Goal: Task Accomplishment & Management: Manage account settings

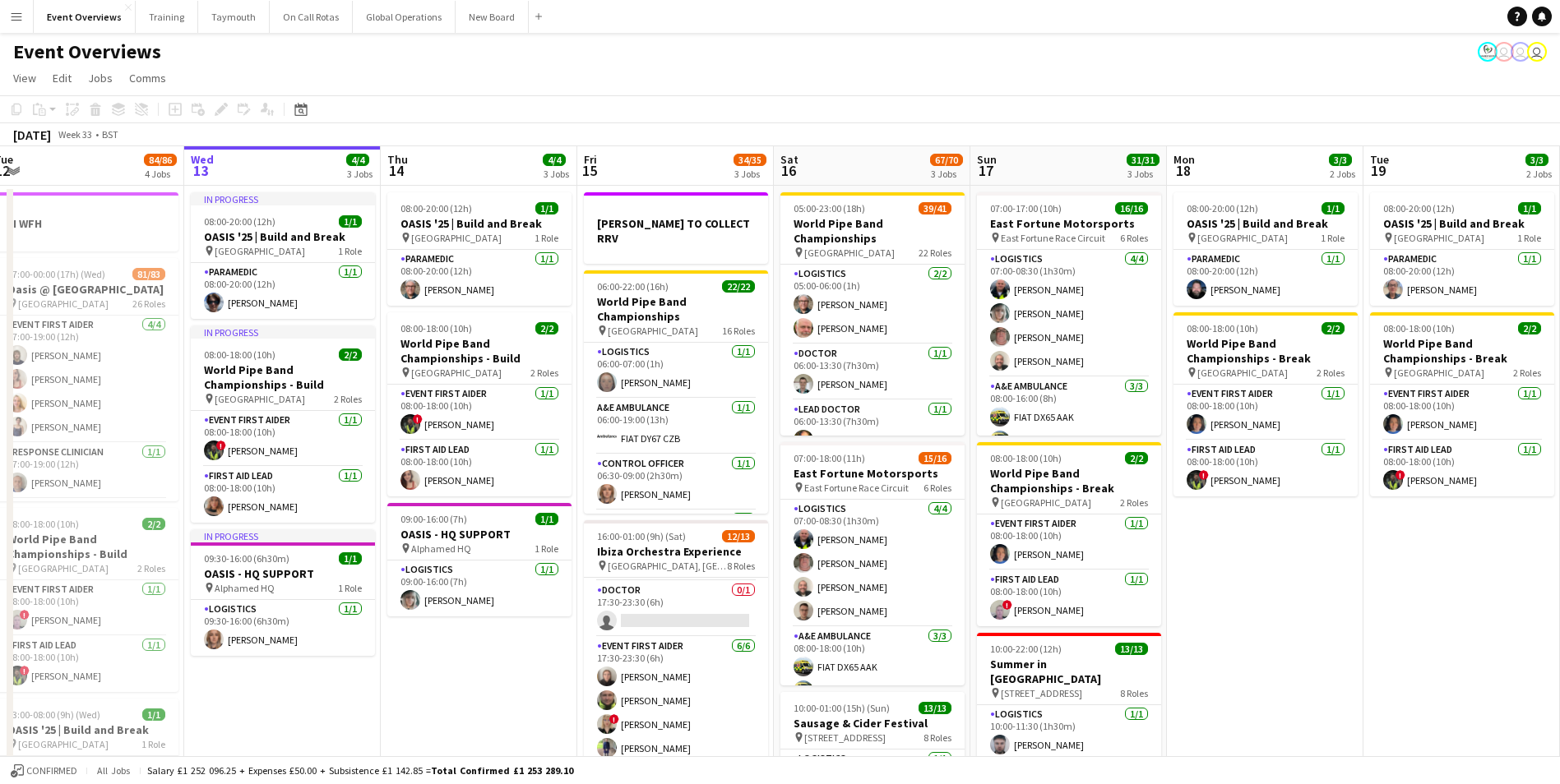
scroll to position [0, 639]
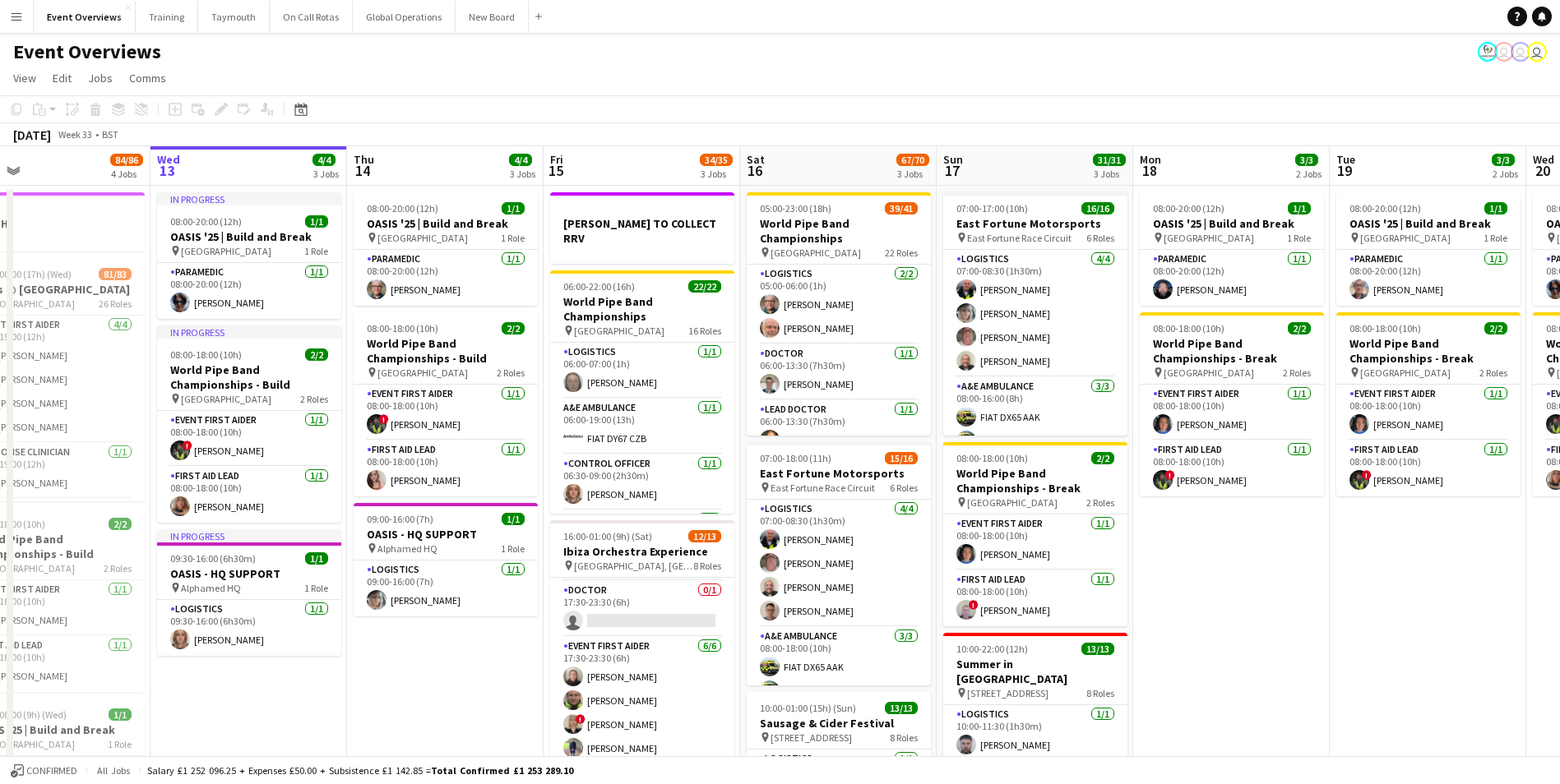
drag, startPoint x: 635, startPoint y: 666, endPoint x: 440, endPoint y: 671, distance: 195.1
click at [443, 670] on app-calendar-viewport "Sat 9 94/95 2 Jobs Sun 10 13/13 1 Job Mon 11 2/2 1 Job Tue 12 84/86 4 Jobs Wed …" at bounding box center [780, 667] width 1560 height 1041
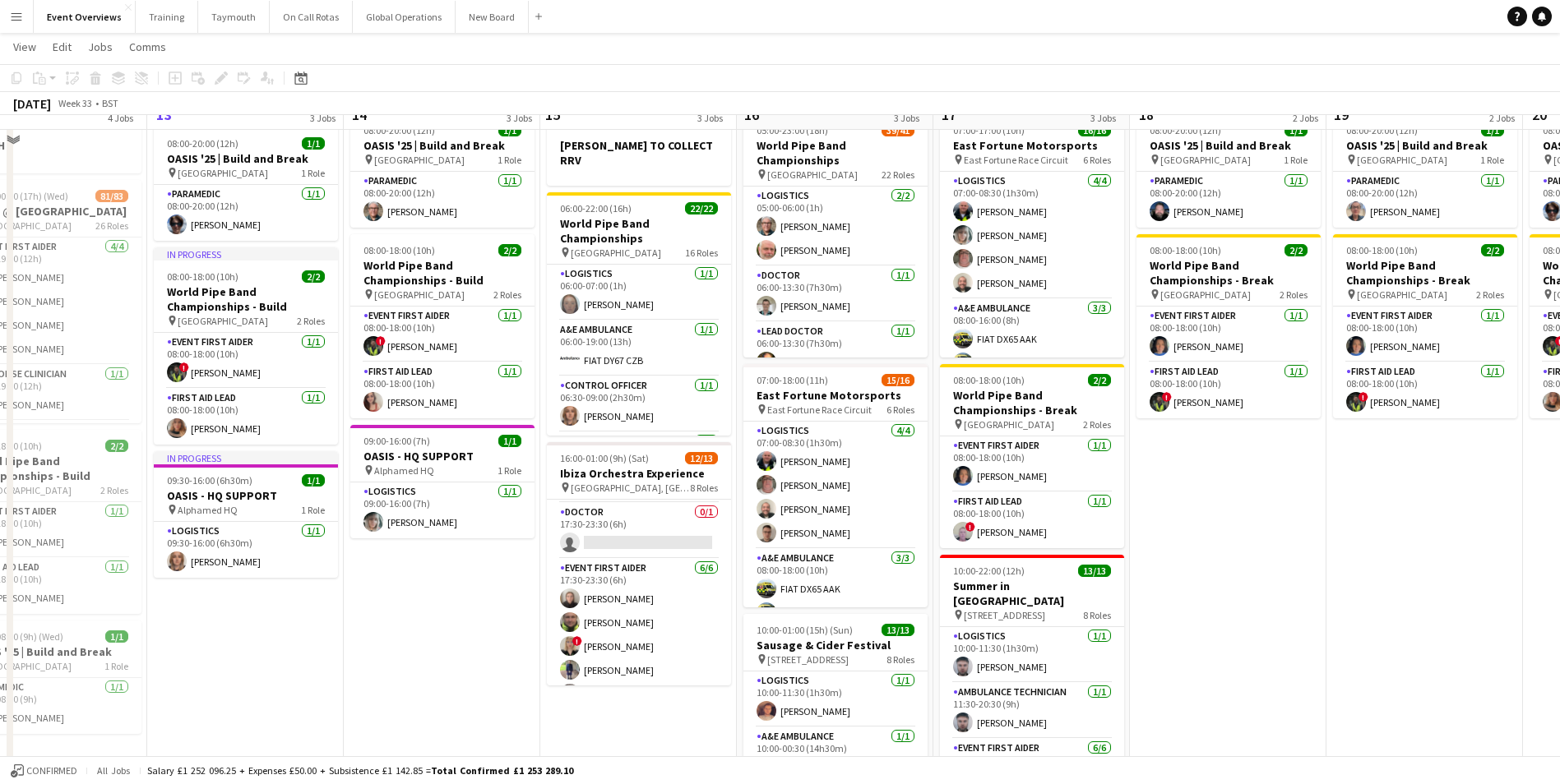
scroll to position [0, 0]
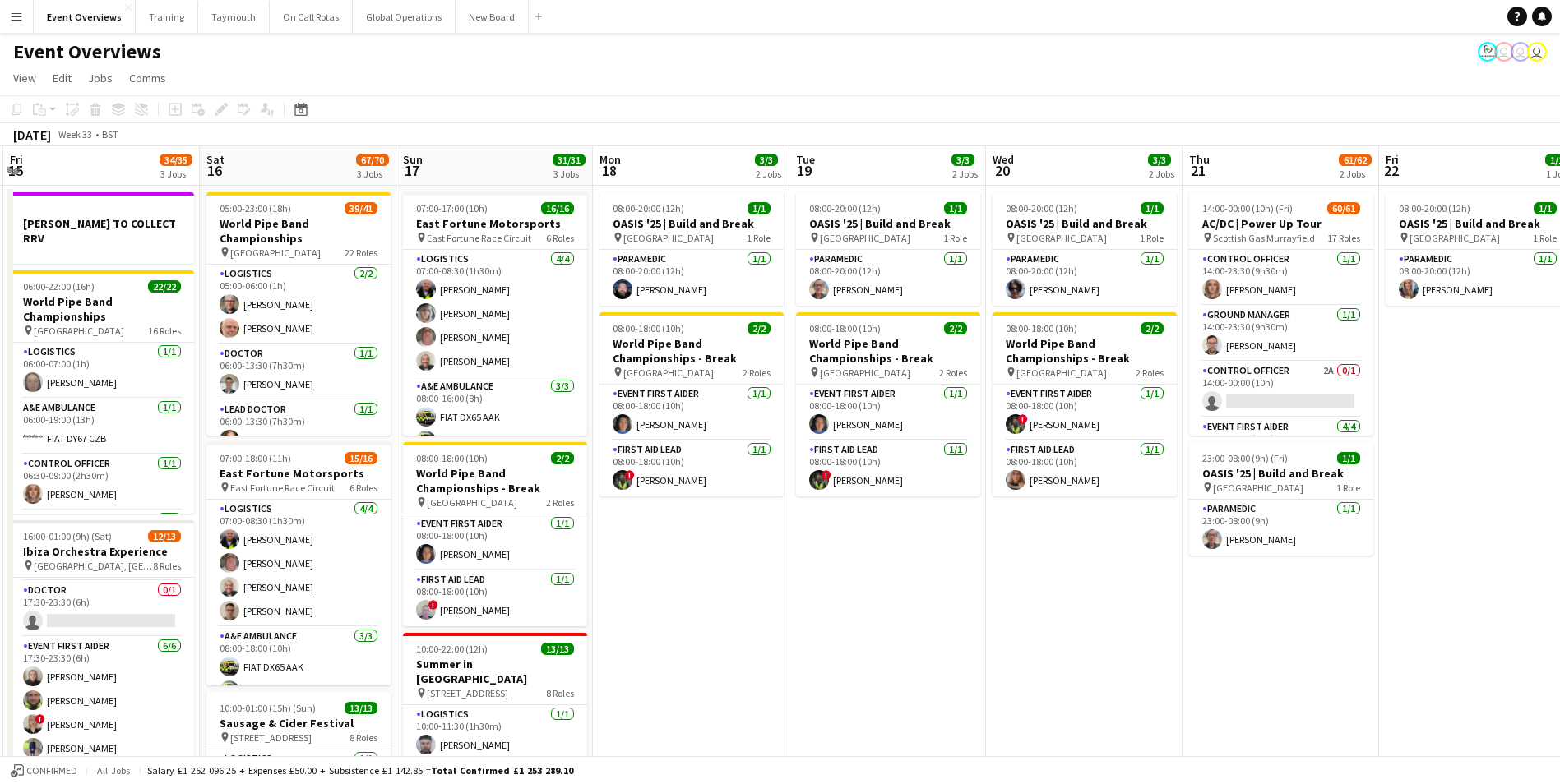
drag, startPoint x: 1266, startPoint y: 637, endPoint x: 714, endPoint y: 654, distance: 552.3
click at [715, 652] on app-calendar-viewport "Tue 12 84/86 4 Jobs Wed 13 4/4 3 Jobs Thu 14 4/4 3 Jobs Fri 15 34/35 3 Jobs Sat…" at bounding box center [780, 667] width 1560 height 1041
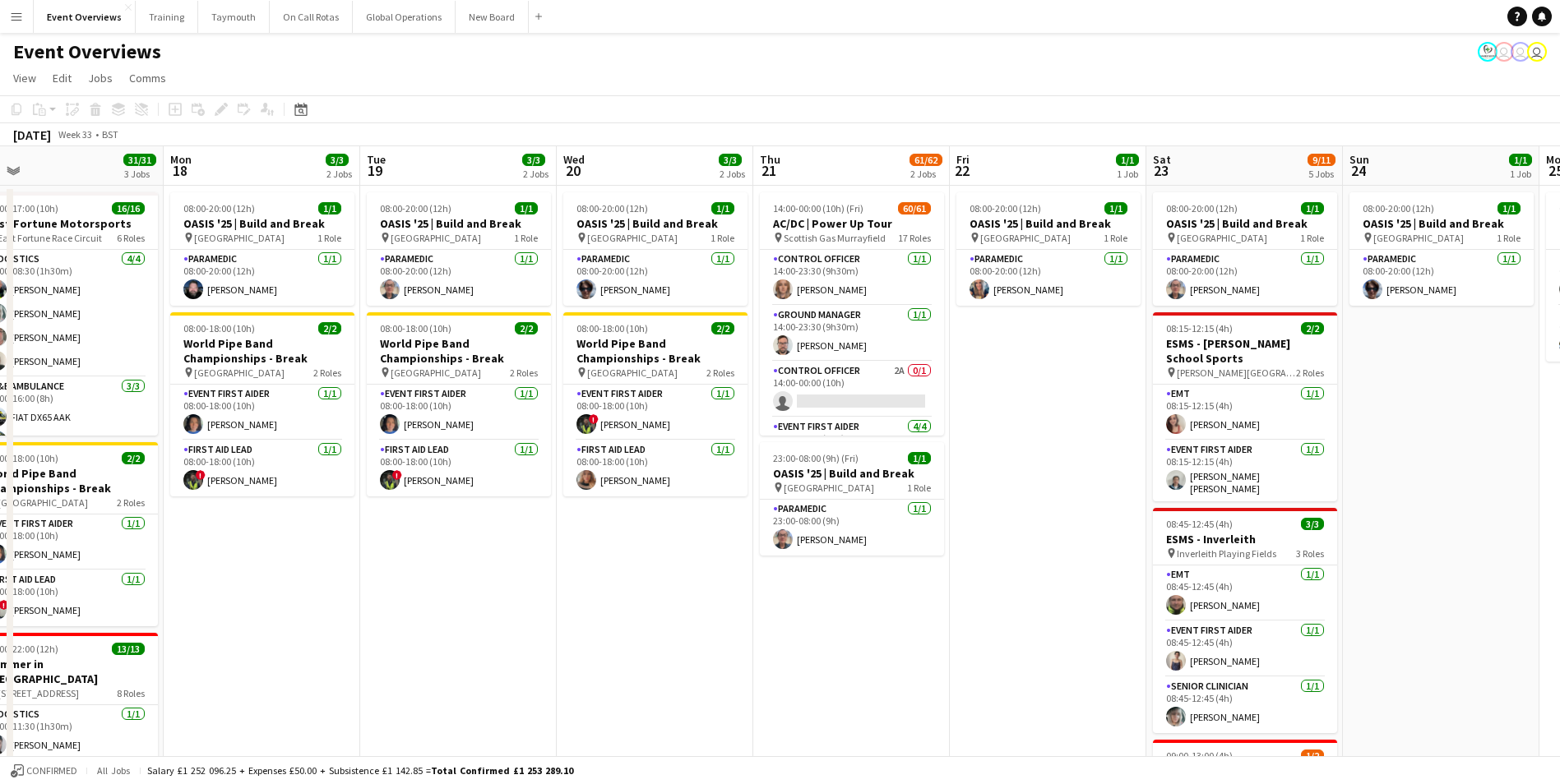
drag, startPoint x: 1000, startPoint y: 659, endPoint x: 560, endPoint y: 681, distance: 440.5
click at [558, 681] on app-calendar-viewport "Thu 14 4/4 3 Jobs Fri 15 34/35 3 Jobs Sat 16 67/70 3 Jobs Sun 17 31/31 3 Jobs M…" at bounding box center [780, 667] width 1560 height 1041
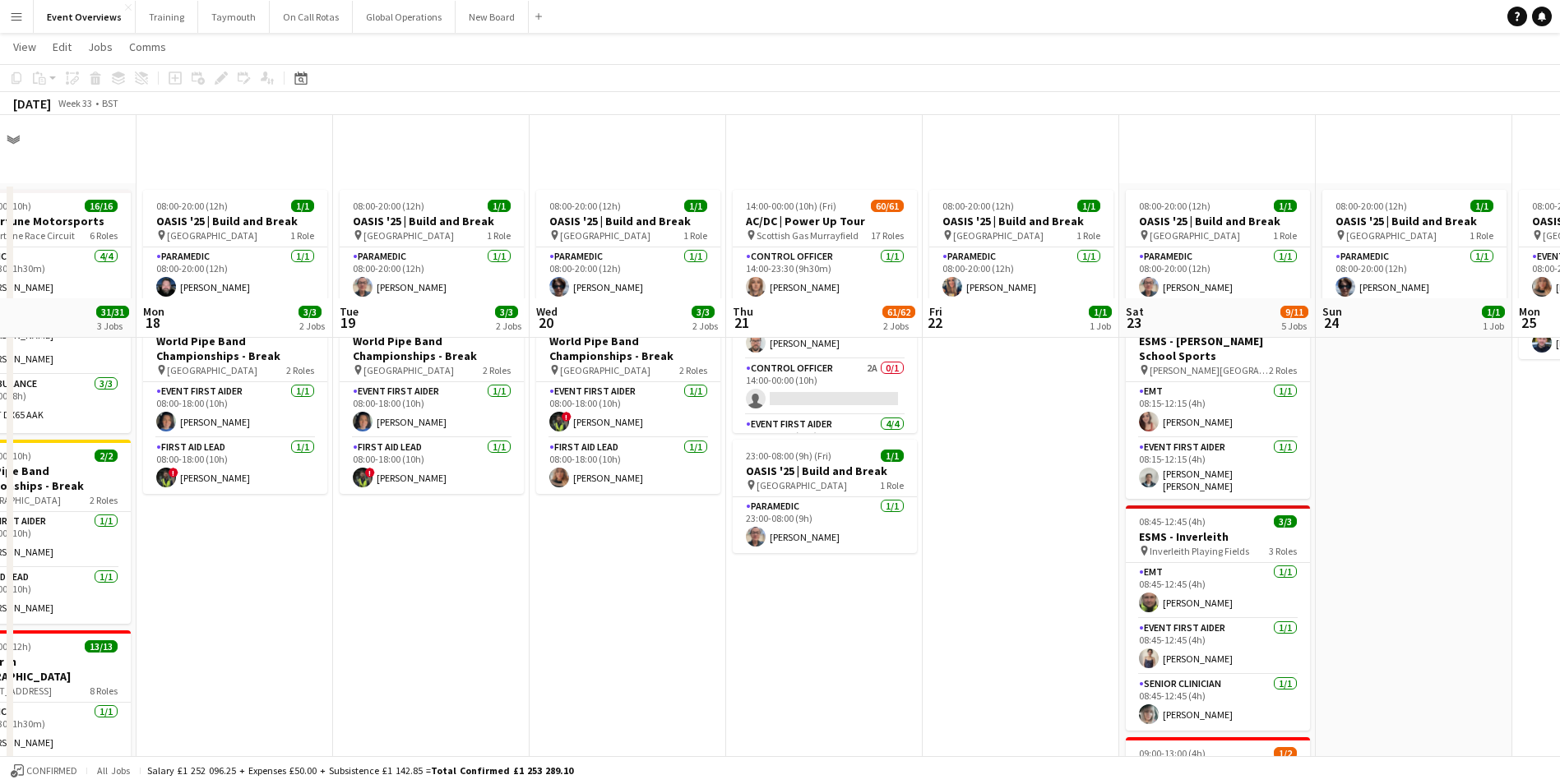
scroll to position [0, 0]
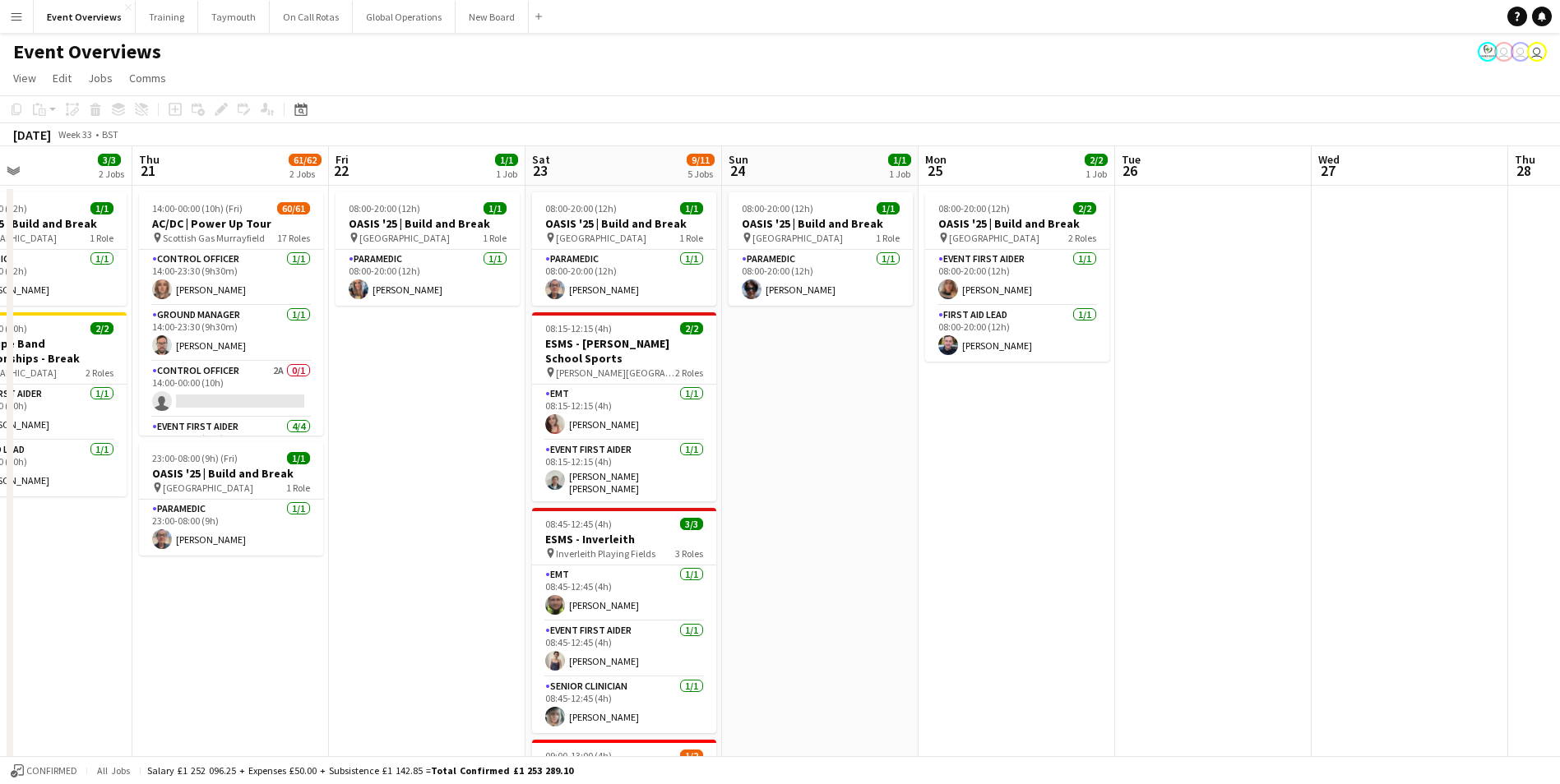
drag, startPoint x: 1434, startPoint y: 532, endPoint x: 830, endPoint y: 604, distance: 608.3
click at [830, 604] on app-calendar-viewport "Sun 17 31/31 3 Jobs Mon 18 3/3 2 Jobs Tue 19 3/3 2 Jobs Wed 20 3/3 2 Jobs Thu 2…" at bounding box center [780, 667] width 1560 height 1041
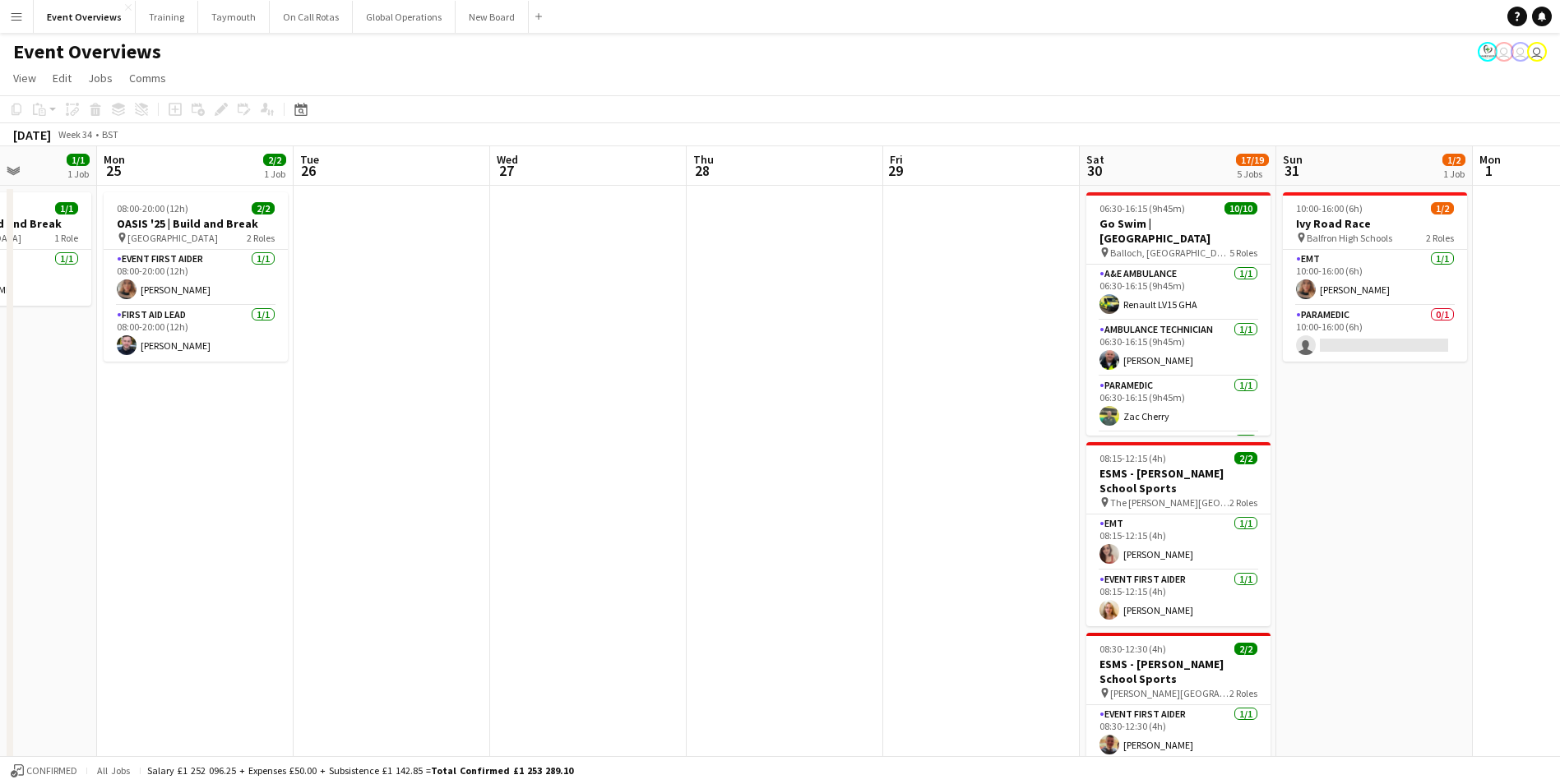
drag, startPoint x: 1174, startPoint y: 558, endPoint x: 368, endPoint y: 611, distance: 807.7
click at [360, 608] on app-calendar-viewport "Fri 22 1/1 1 Job Sat 23 9/11 5 Jobs Sun 24 1/1 1 Job Mon 25 2/2 1 Job Tue 26 We…" at bounding box center [780, 704] width 1560 height 1117
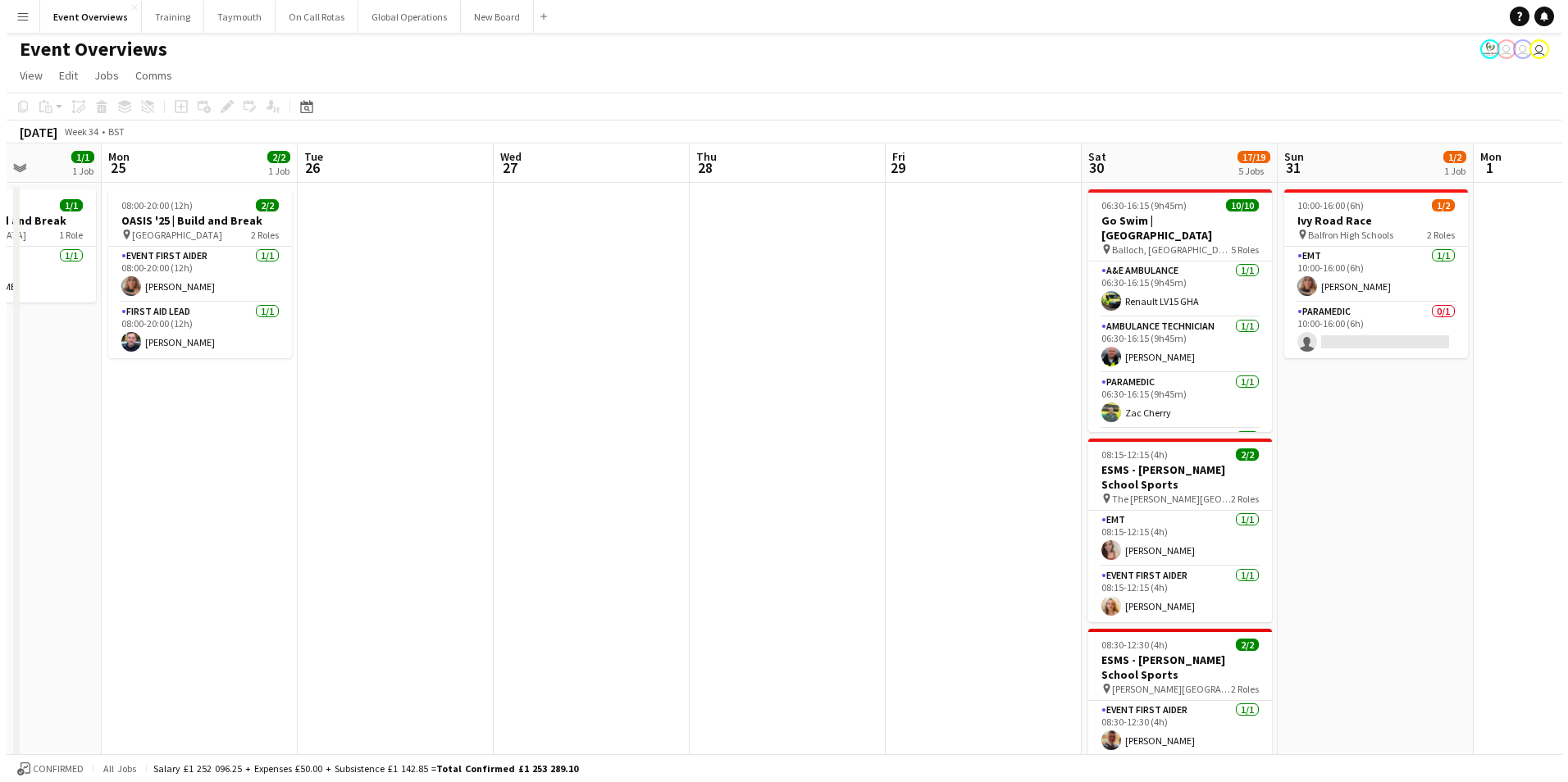
scroll to position [0, 0]
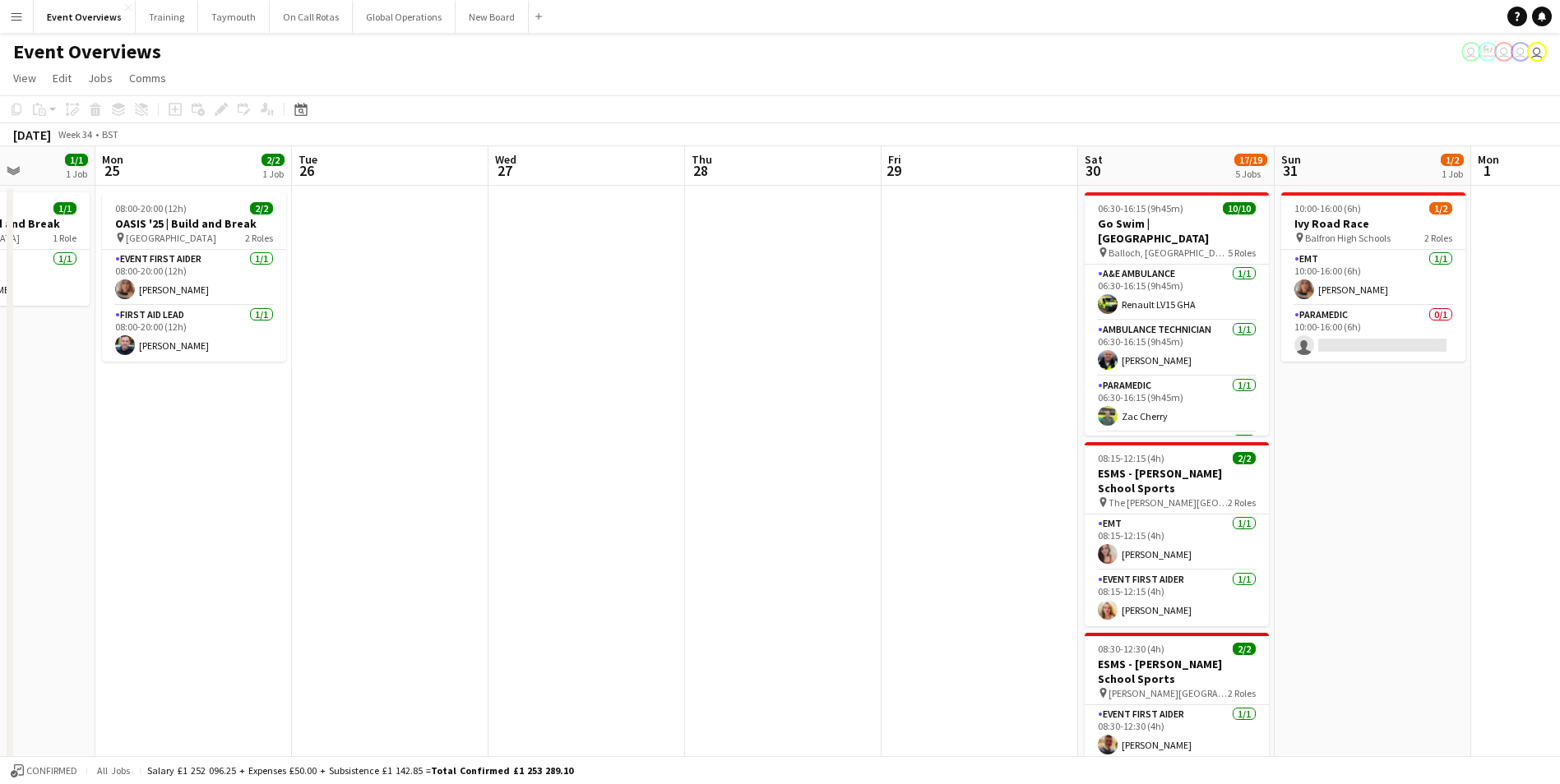
click at [19, 16] on app-icon "Menu" at bounding box center [16, 16] width 13 height 13
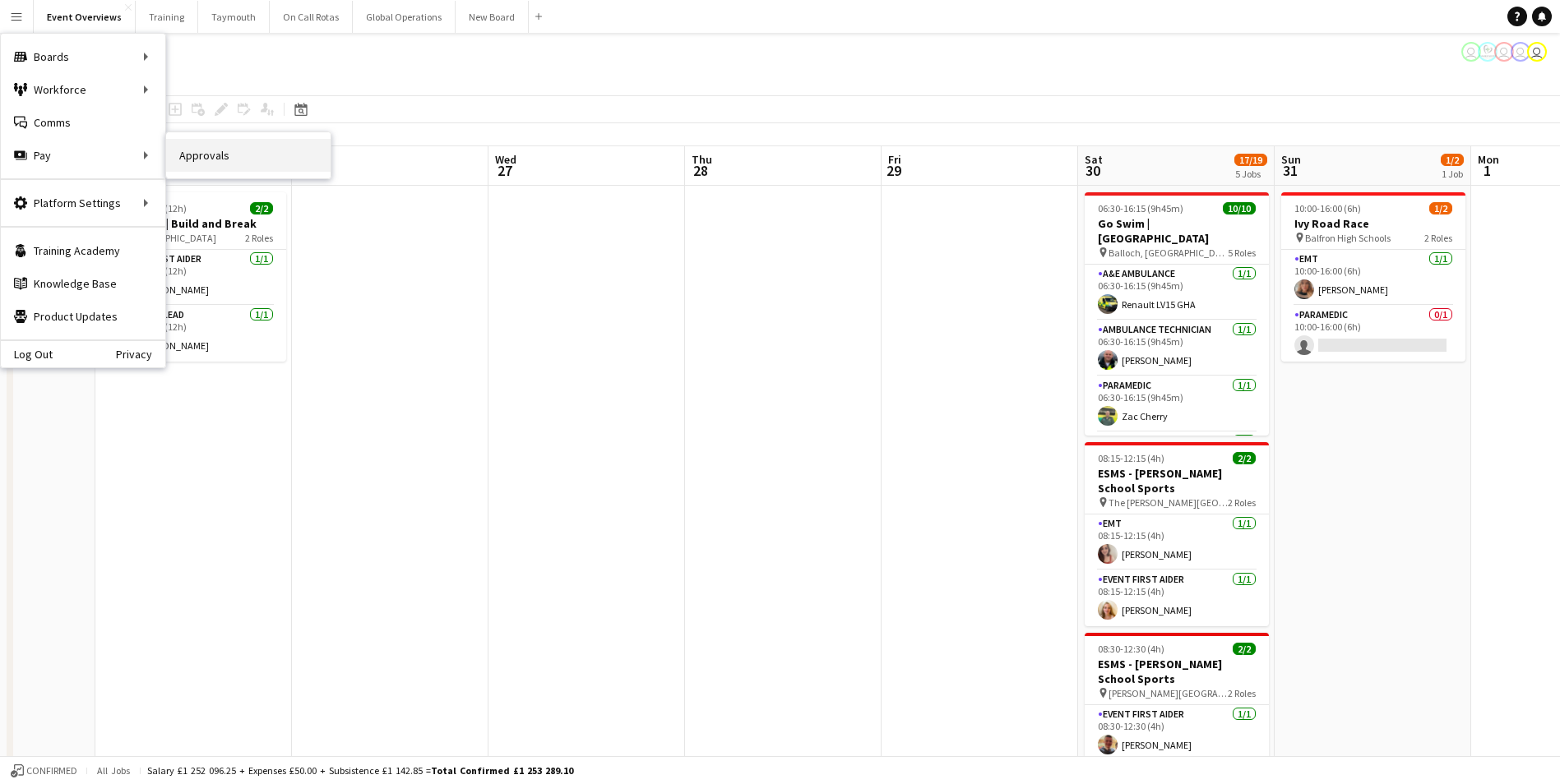
click at [224, 151] on link "Approvals" at bounding box center [248, 155] width 165 height 33
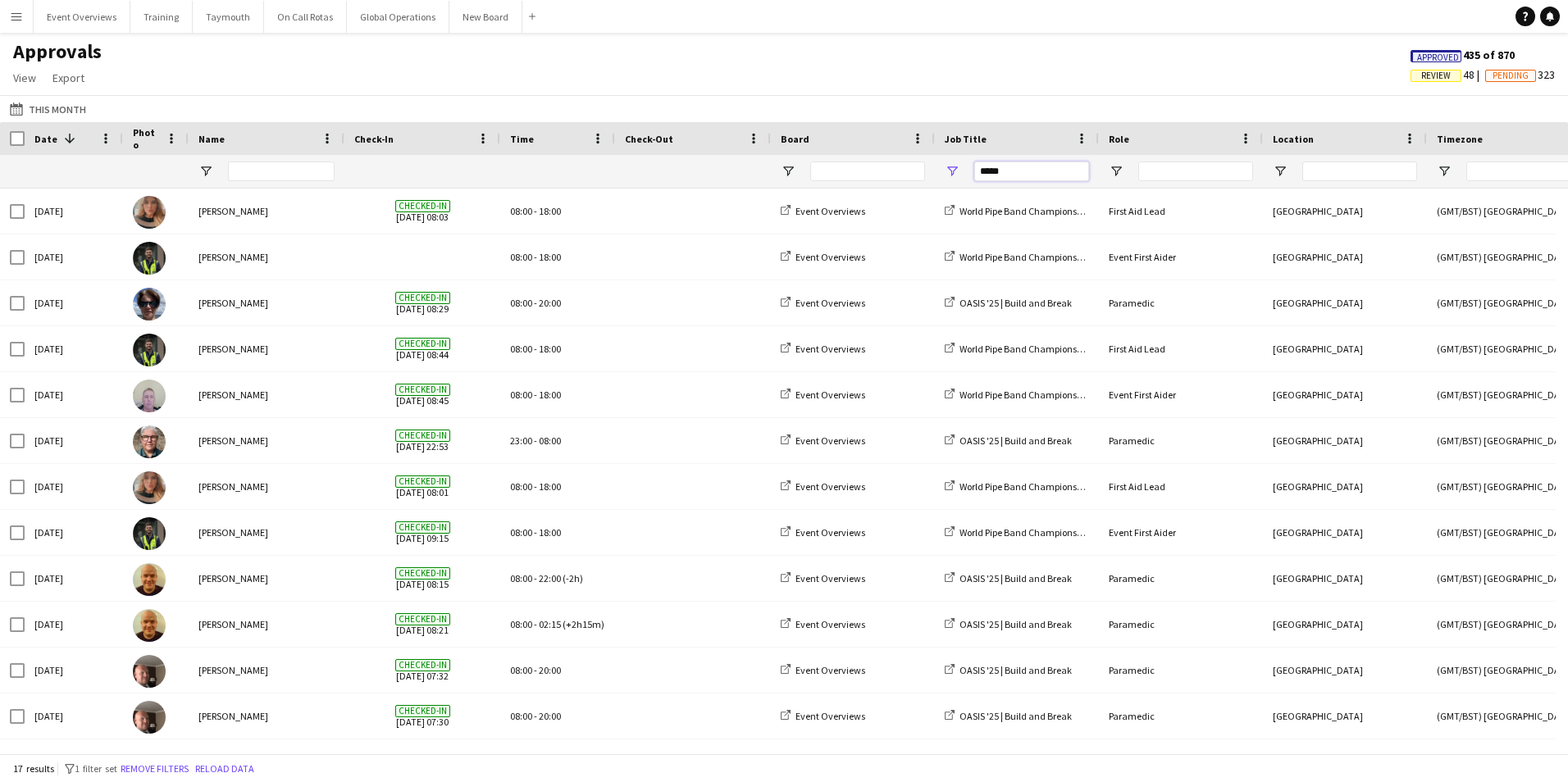
click at [1015, 169] on input "*****" at bounding box center [1032, 171] width 115 height 19
type input "*"
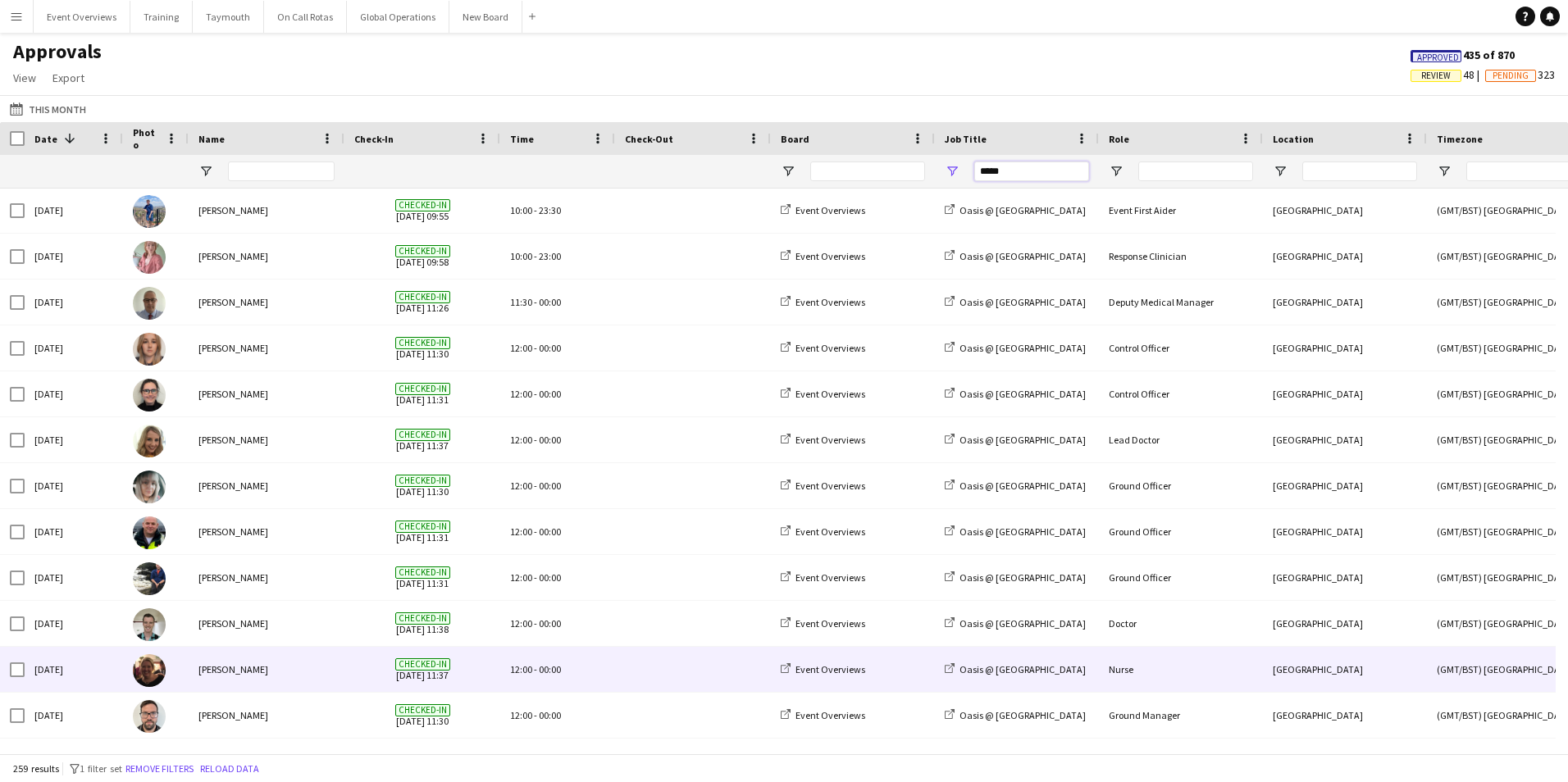
scroll to position [725, 0]
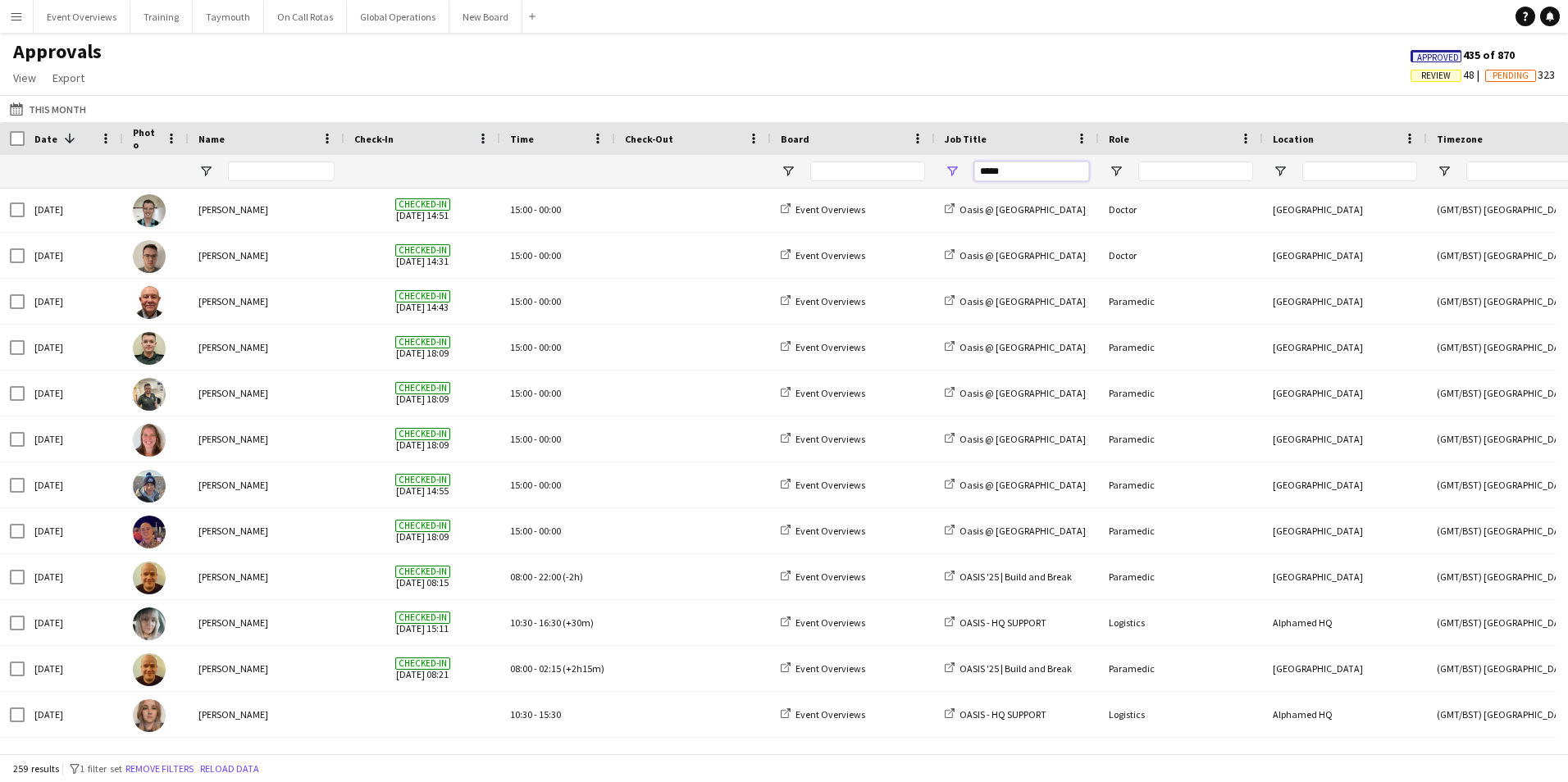
type input "*****"
click at [19, 13] on app-icon "Menu" at bounding box center [16, 16] width 13 height 13
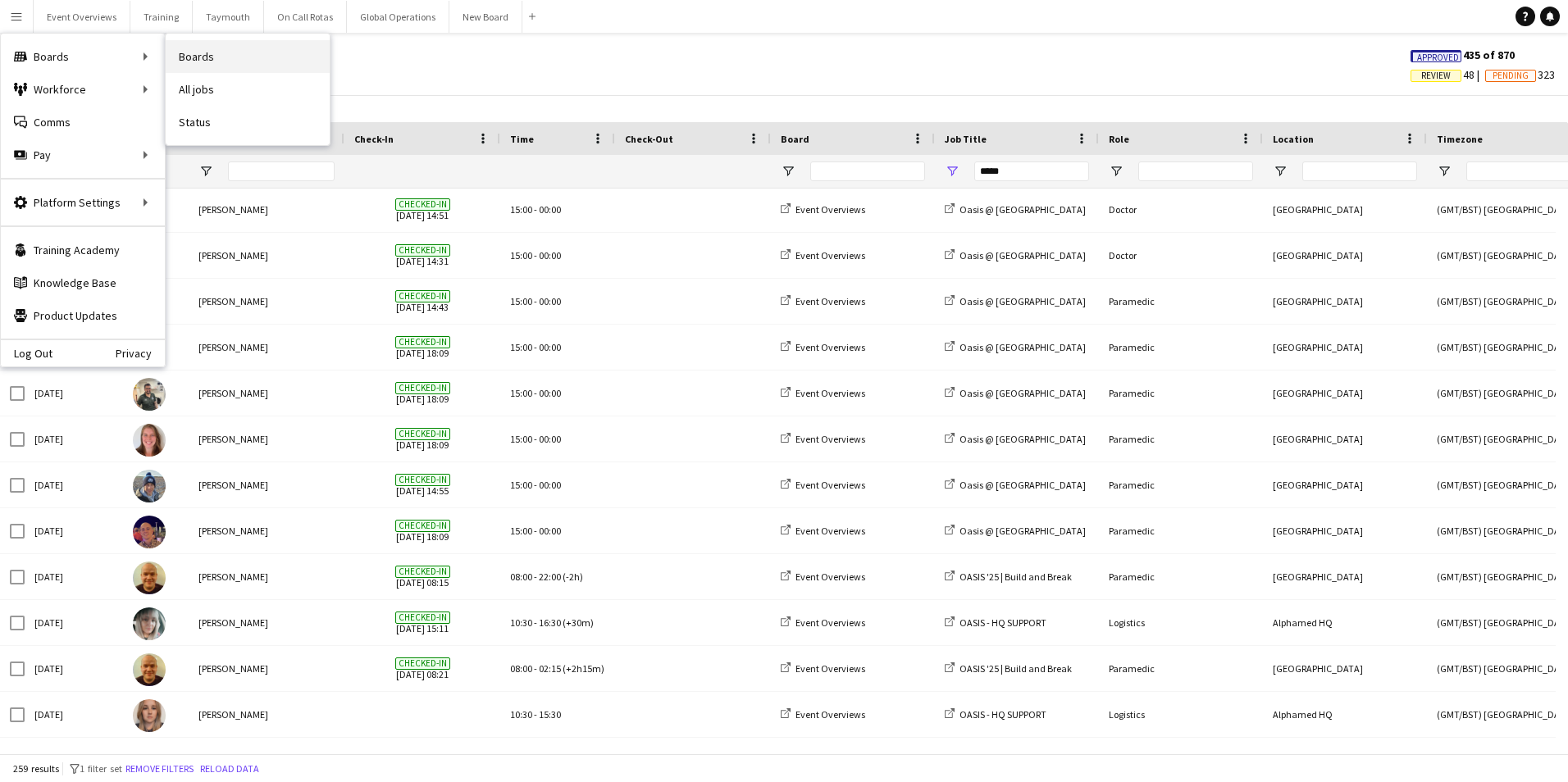
click at [190, 53] on link "Boards" at bounding box center [247, 56] width 164 height 33
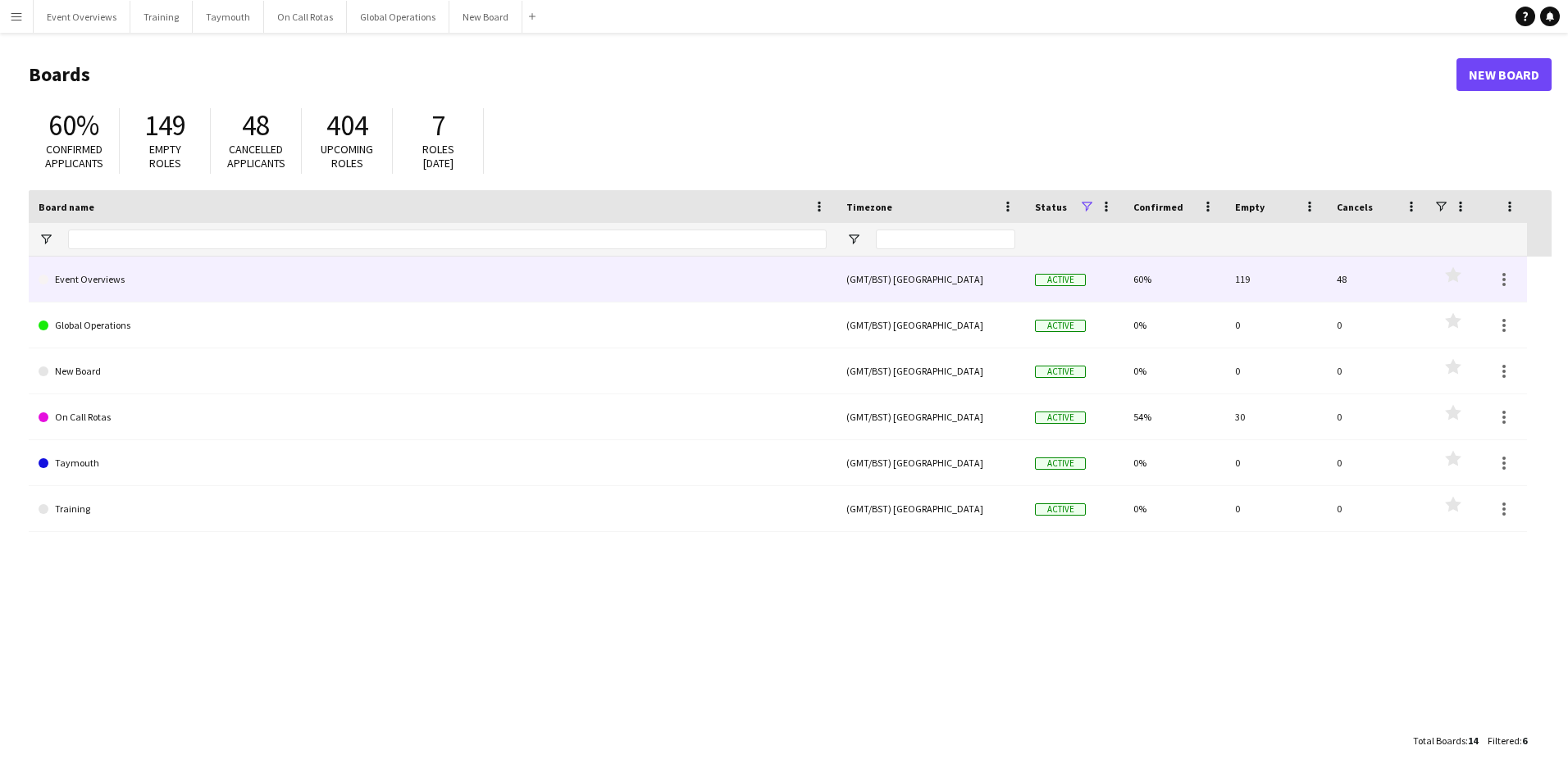
click at [112, 279] on link "Event Overviews" at bounding box center [433, 279] width 788 height 46
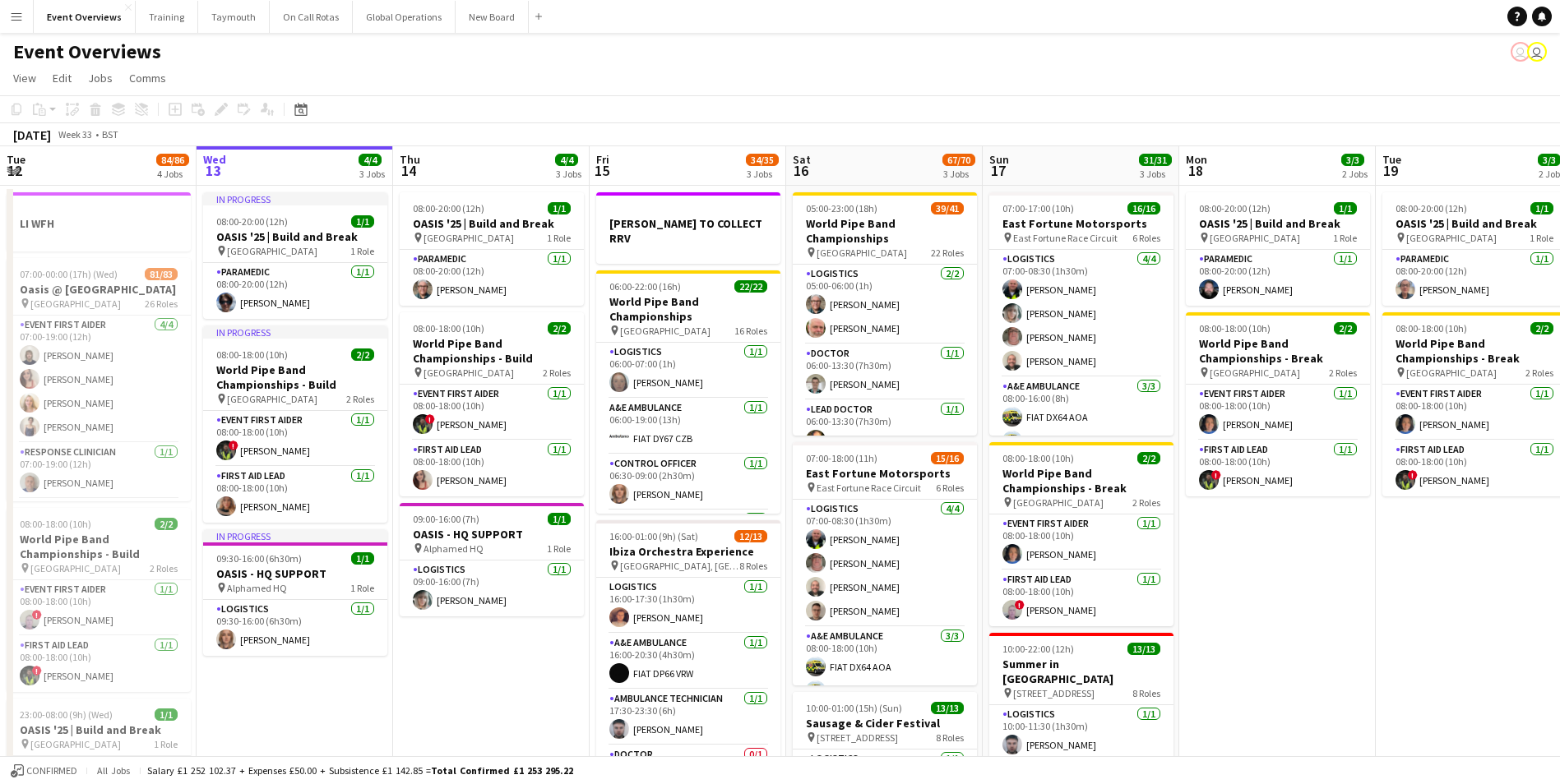
click at [27, 17] on button "Menu" at bounding box center [17, 17] width 33 height 33
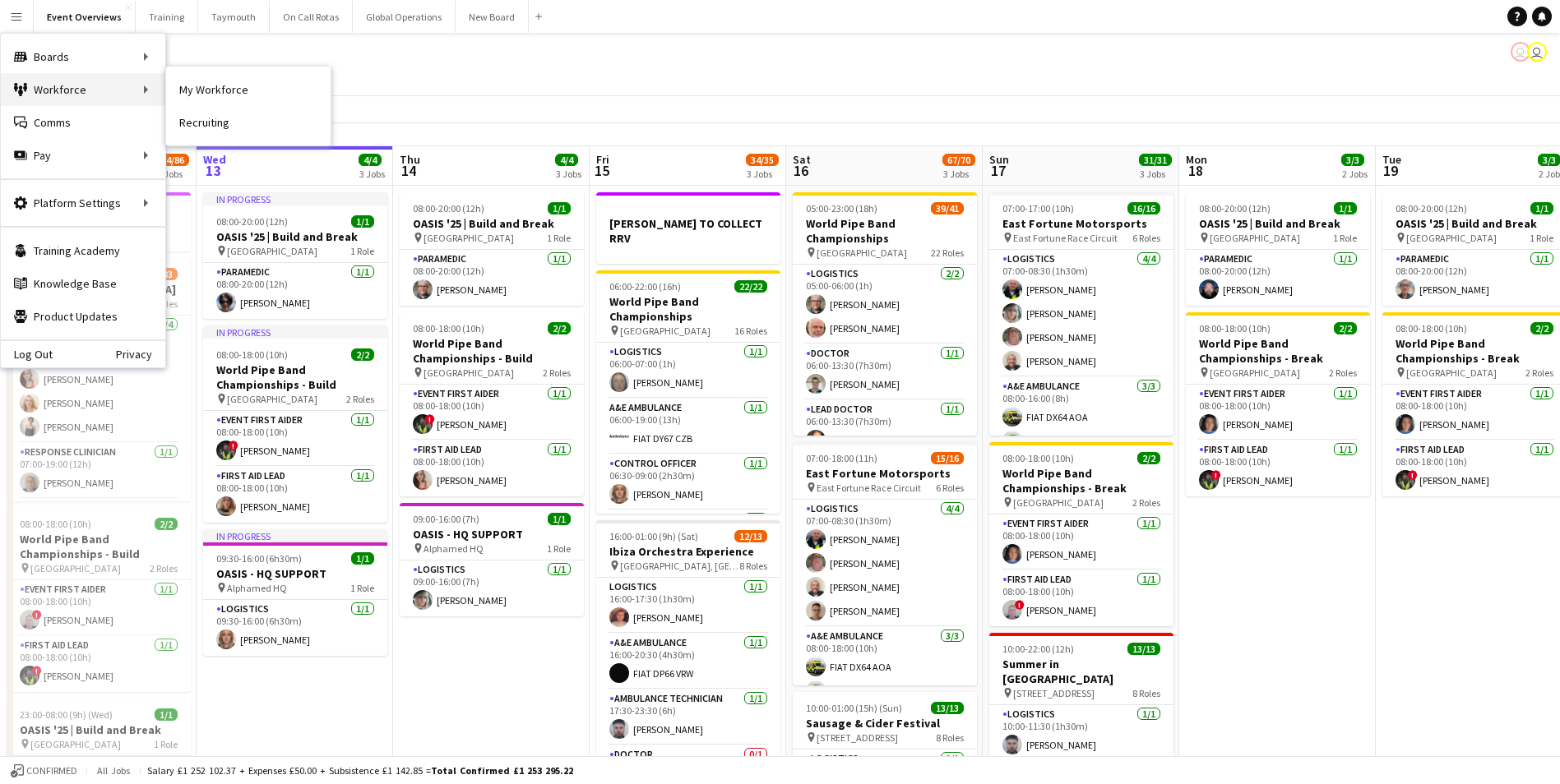
click at [54, 84] on div "Workforce Workforce" at bounding box center [83, 90] width 165 height 33
click at [199, 151] on link "Approvals" at bounding box center [248, 155] width 165 height 33
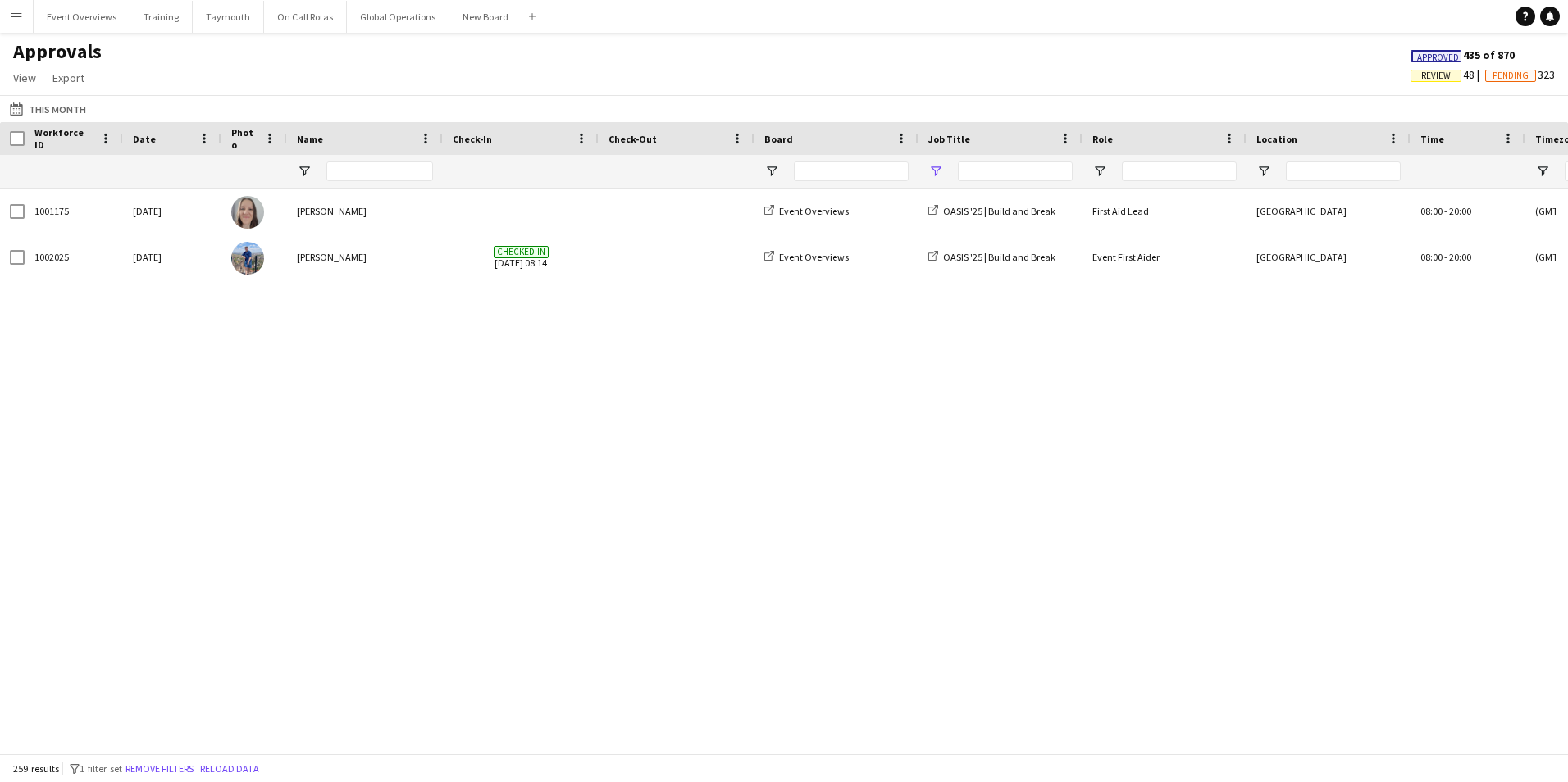
type input "*****"
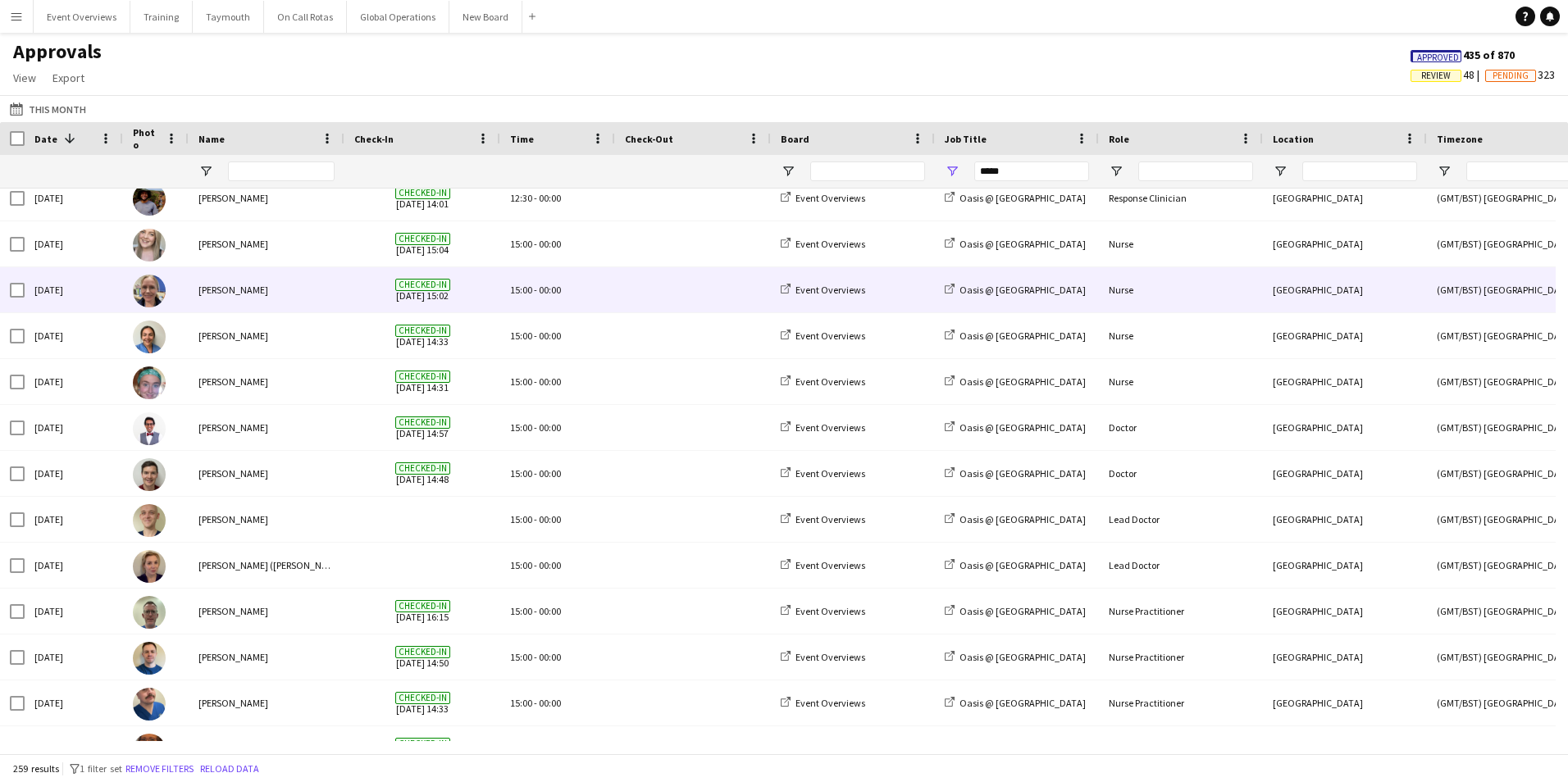
scroll to position [2127, 0]
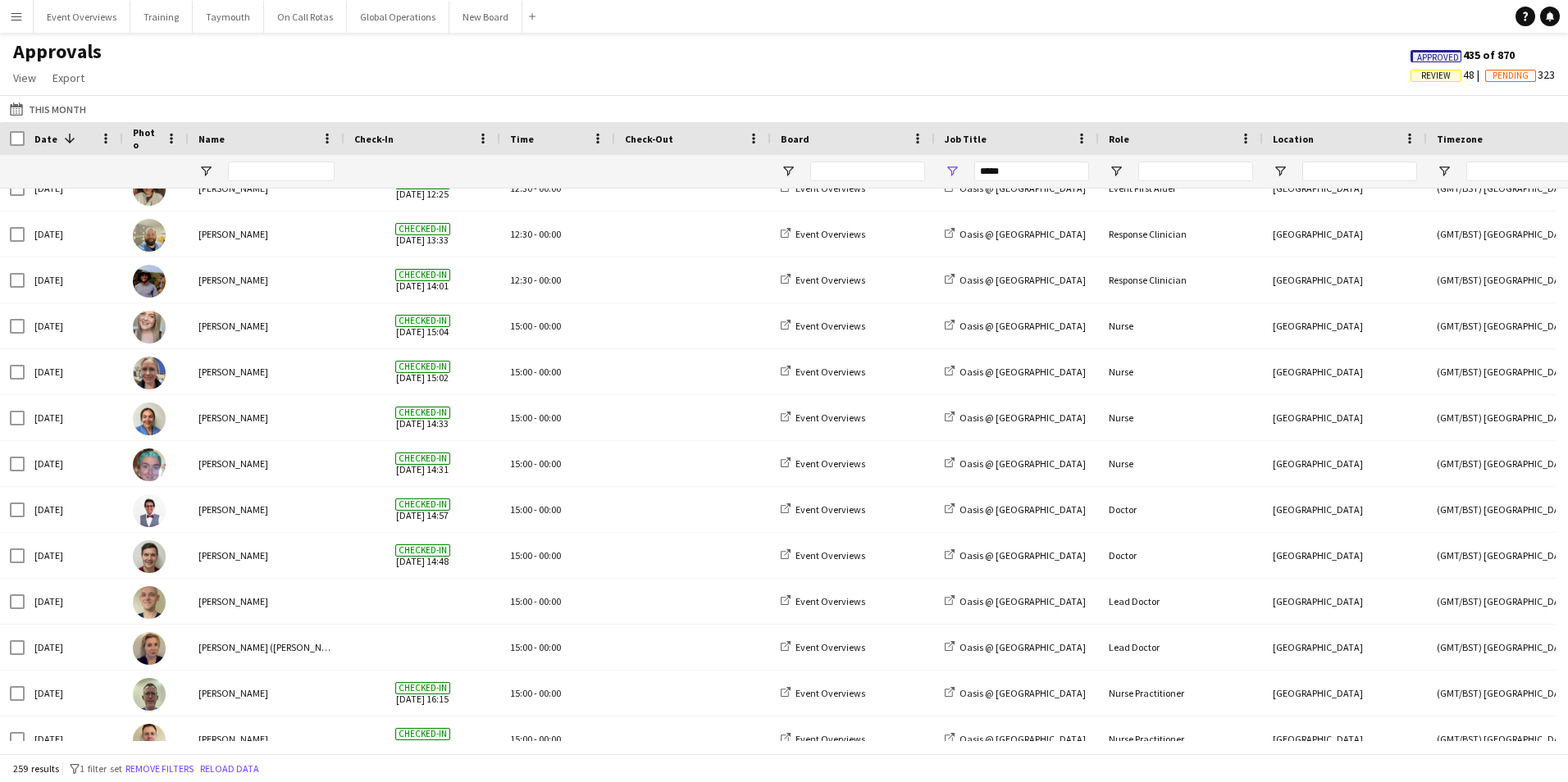
click at [16, 18] on app-icon "Menu" at bounding box center [16, 16] width 13 height 13
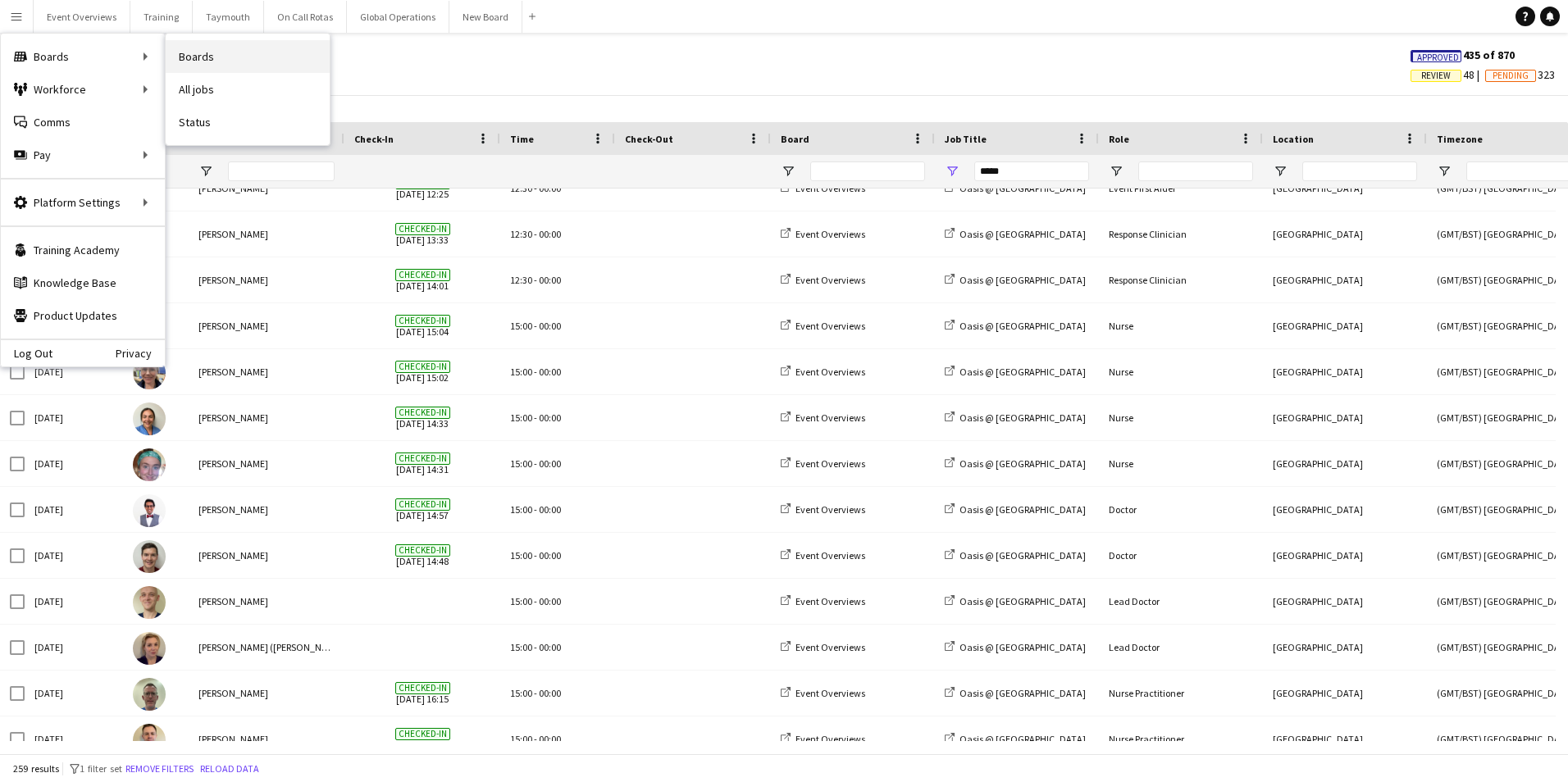
click at [207, 52] on link "Boards" at bounding box center [247, 56] width 164 height 33
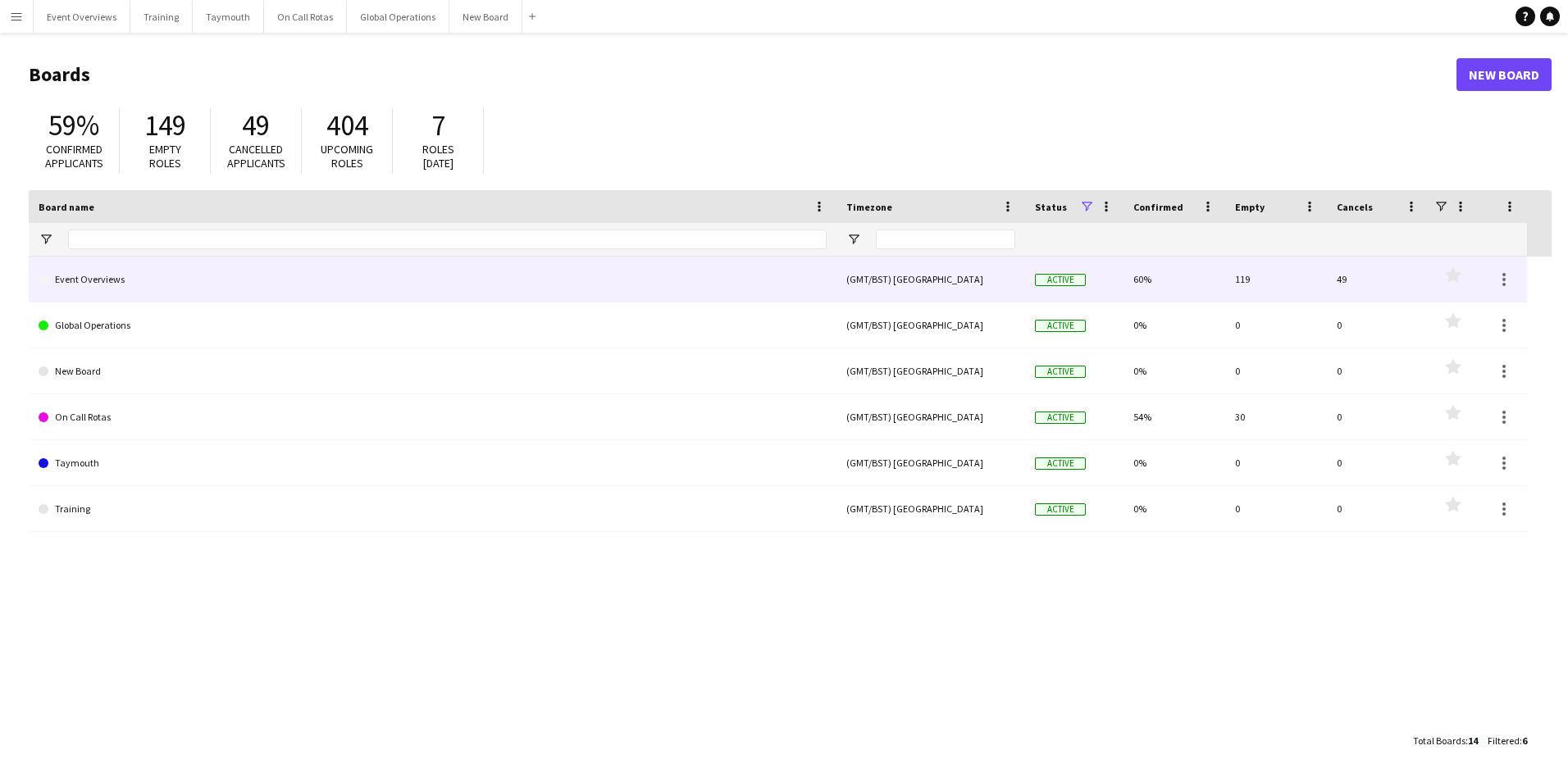
click at [118, 275] on link "Event Overviews" at bounding box center [433, 279] width 788 height 46
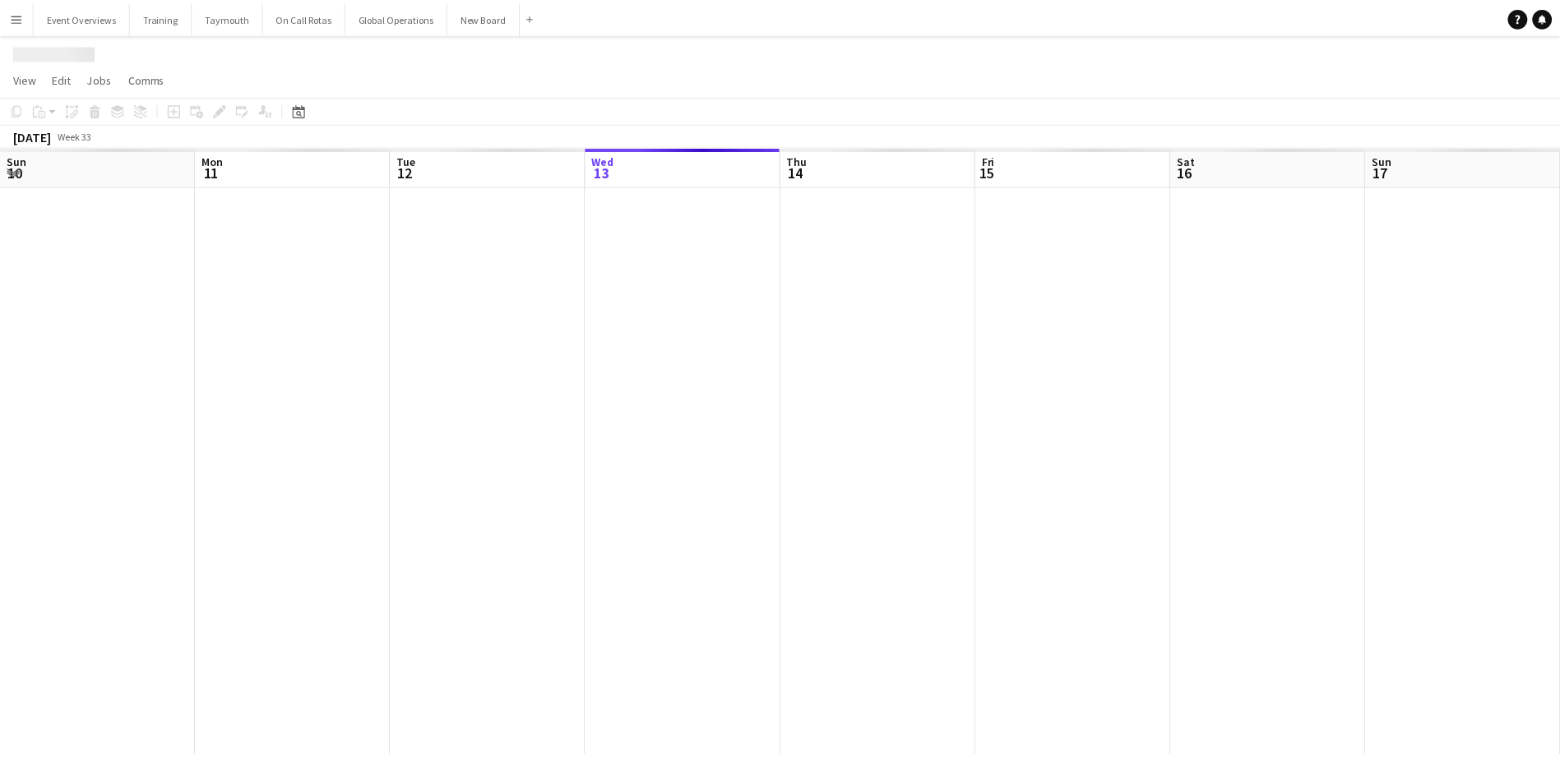
scroll to position [0, 393]
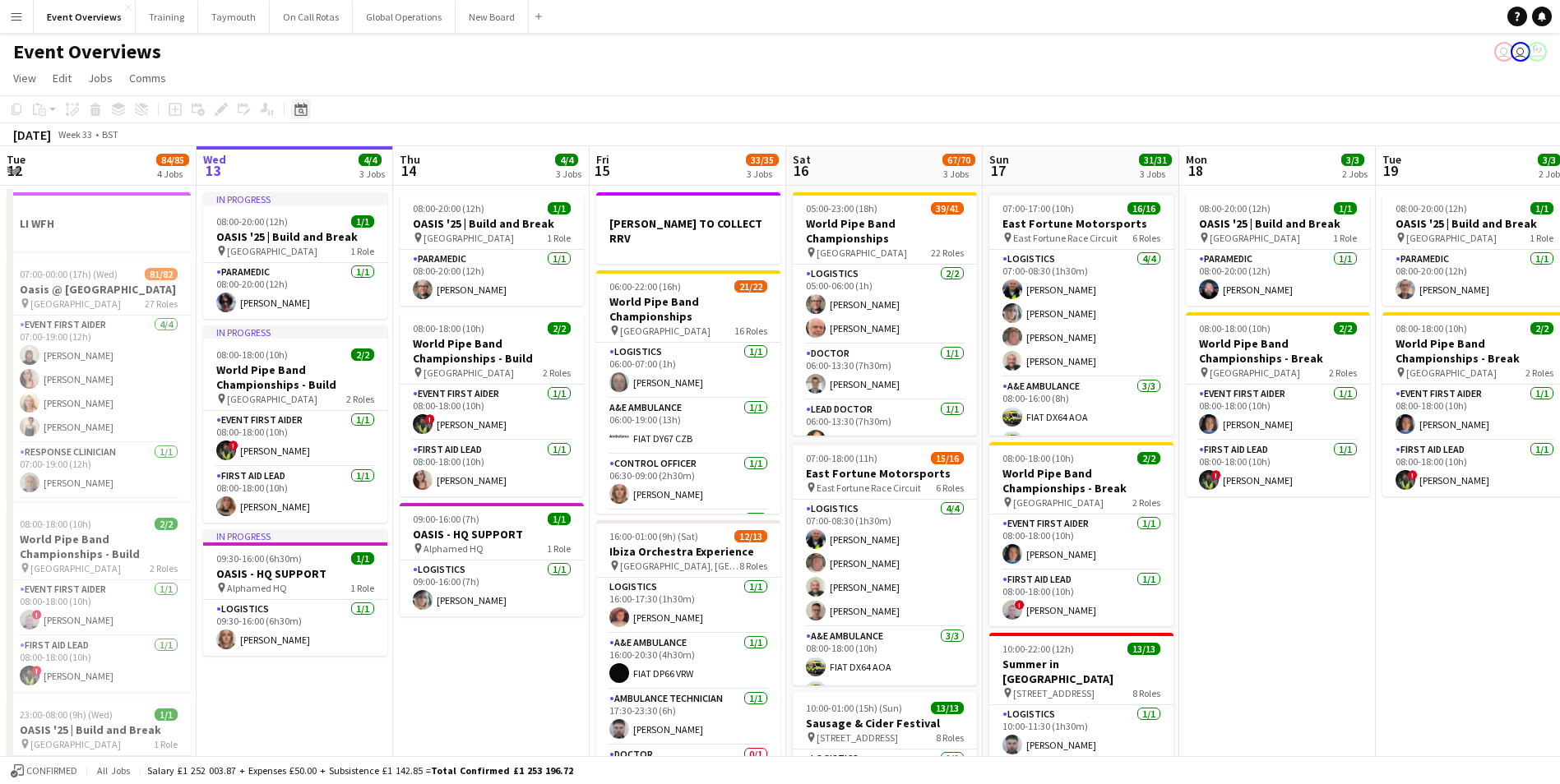
click at [301, 110] on icon at bounding box center [301, 111] width 6 height 6
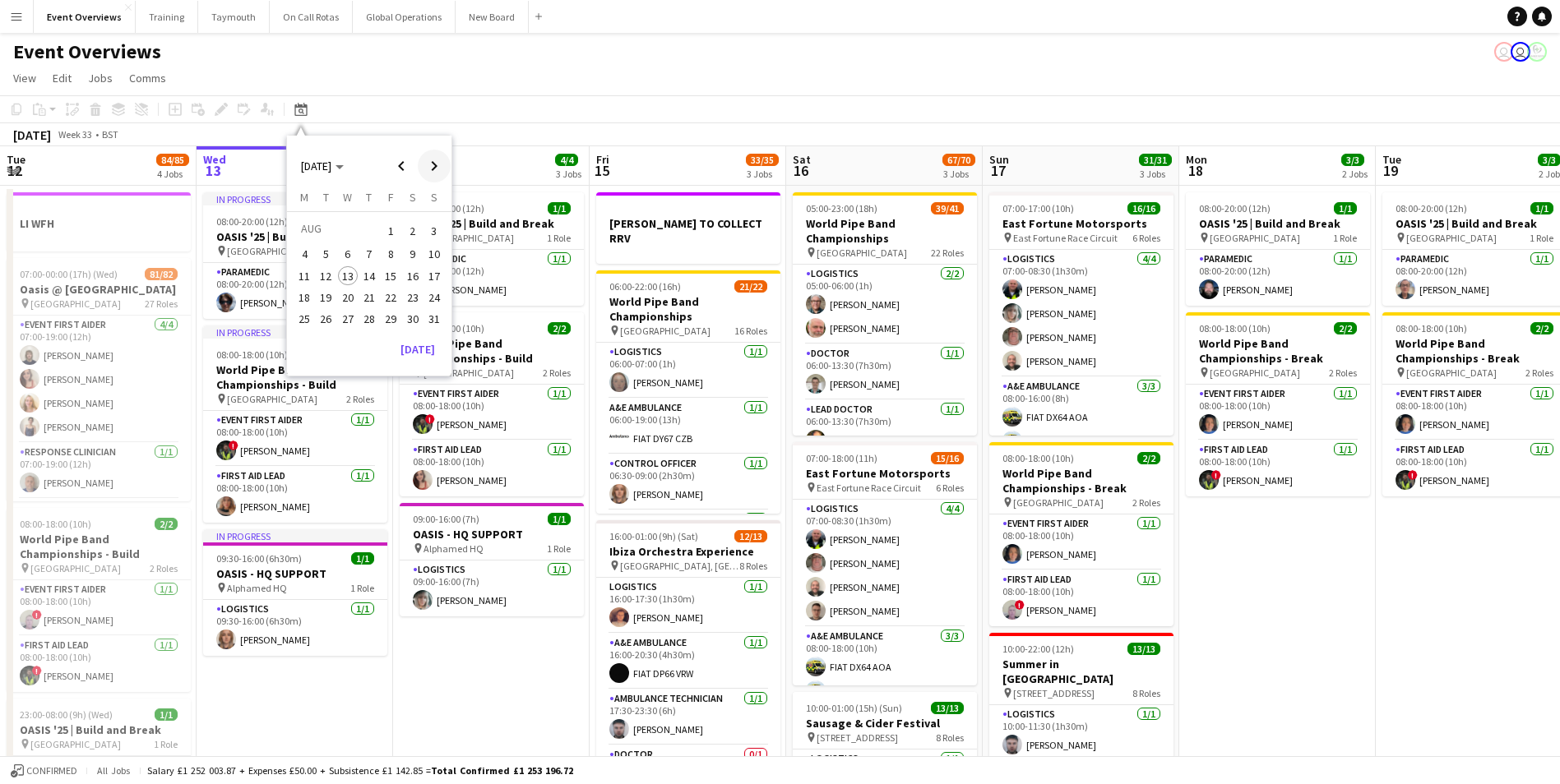
click at [433, 164] on span "Next month" at bounding box center [434, 166] width 33 height 33
click at [396, 272] on span "12" at bounding box center [390, 272] width 20 height 20
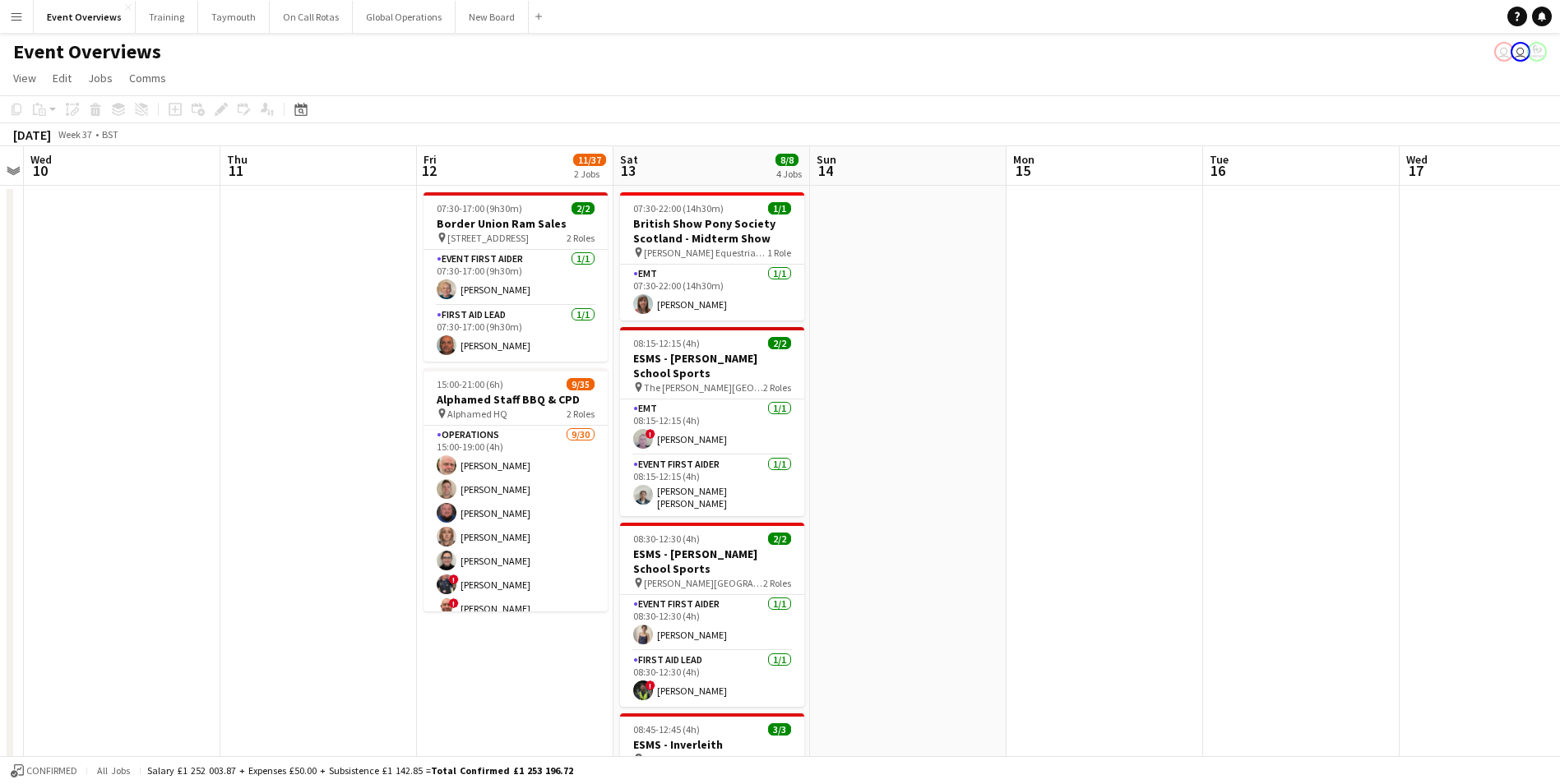
click at [480, 158] on app-board-header-date "Fri 12 11/37 2 Jobs" at bounding box center [514, 166] width 196 height 39
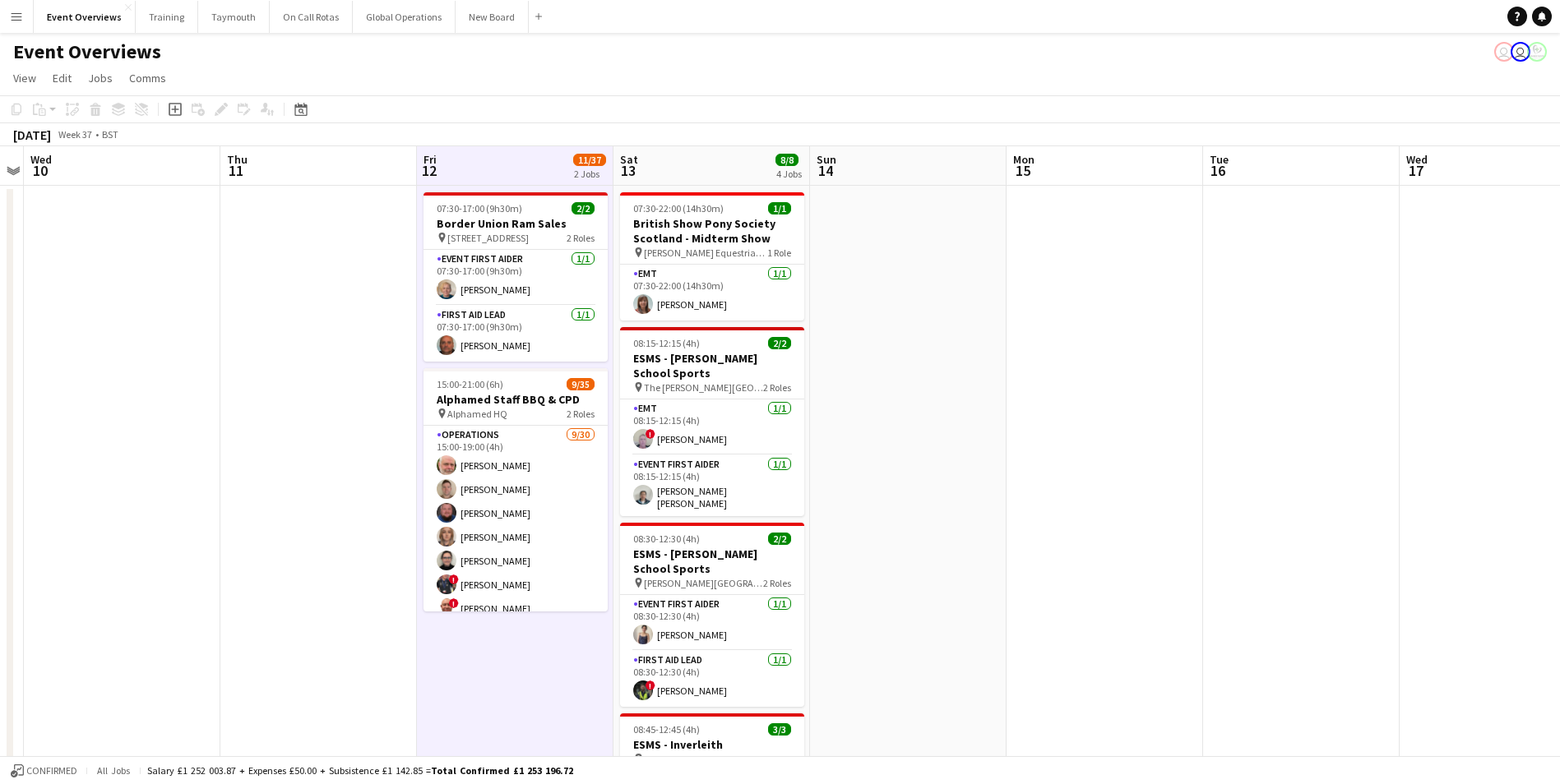
click at [480, 158] on app-board-header-date "Fri 12 11/37 2 Jobs" at bounding box center [514, 166] width 196 height 39
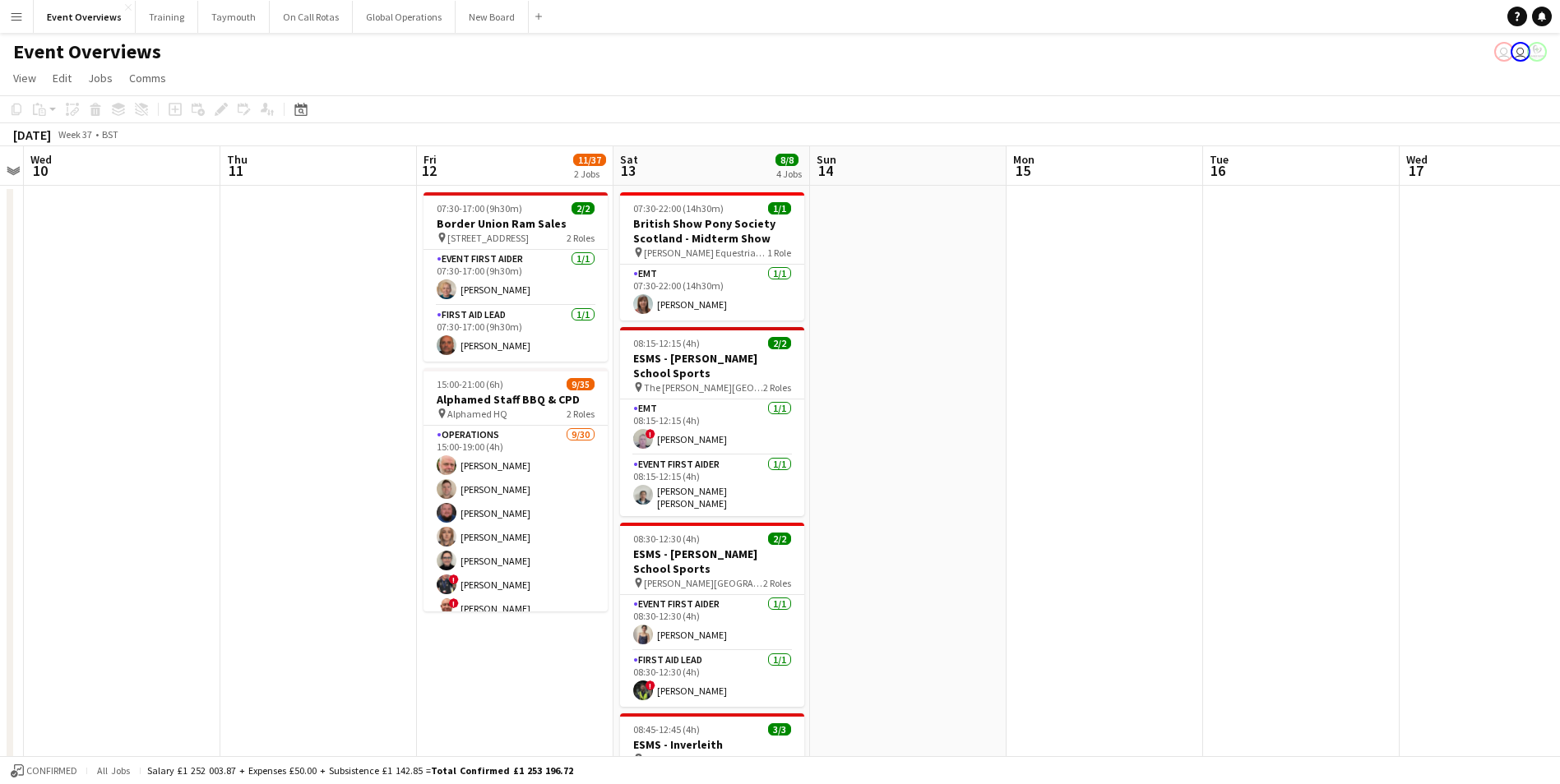
click at [305, 245] on app-date-cell at bounding box center [318, 579] width 196 height 786
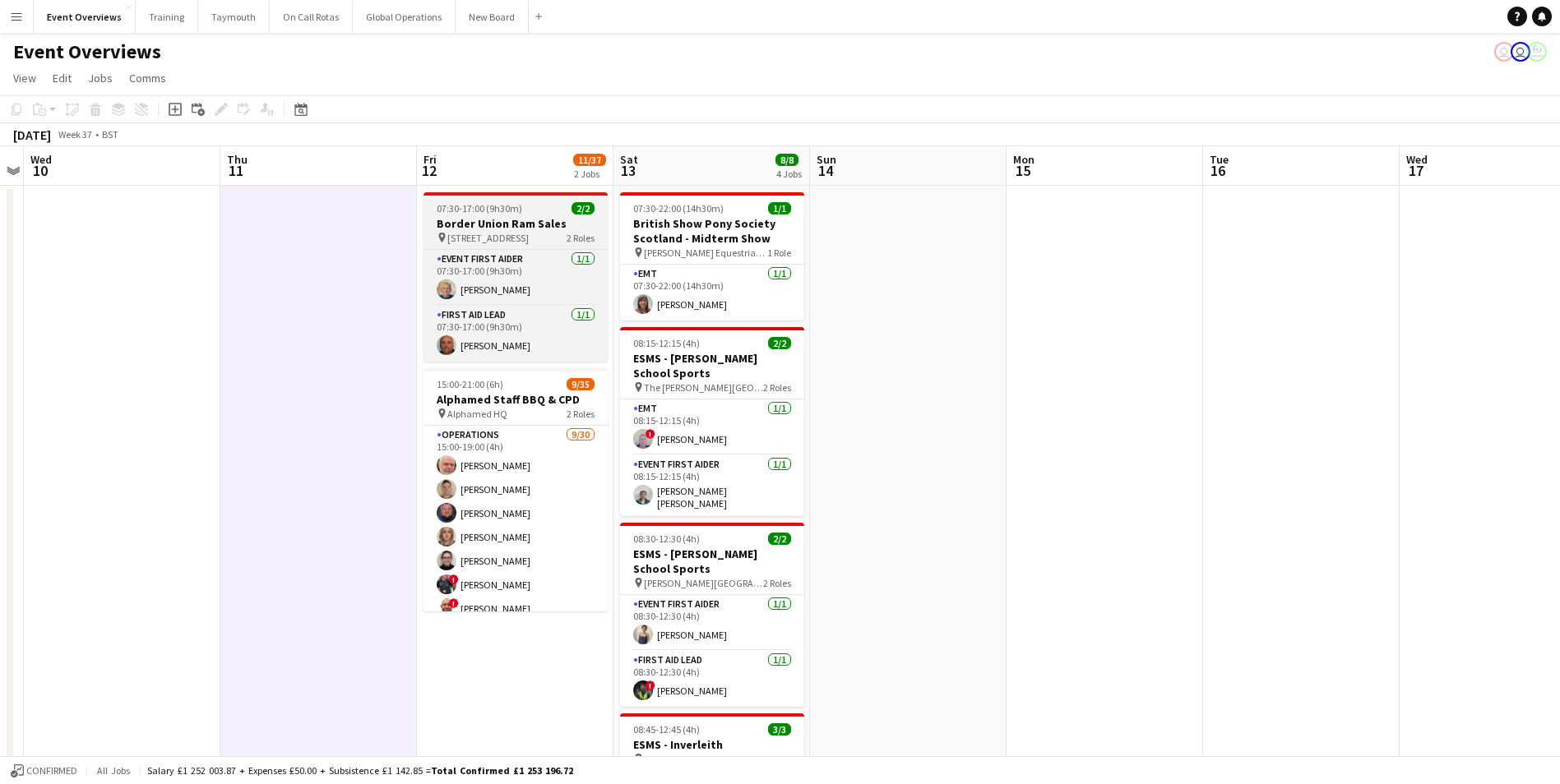
click at [508, 207] on span "07:30-17:00 (9h30m)" at bounding box center [480, 208] width 86 height 13
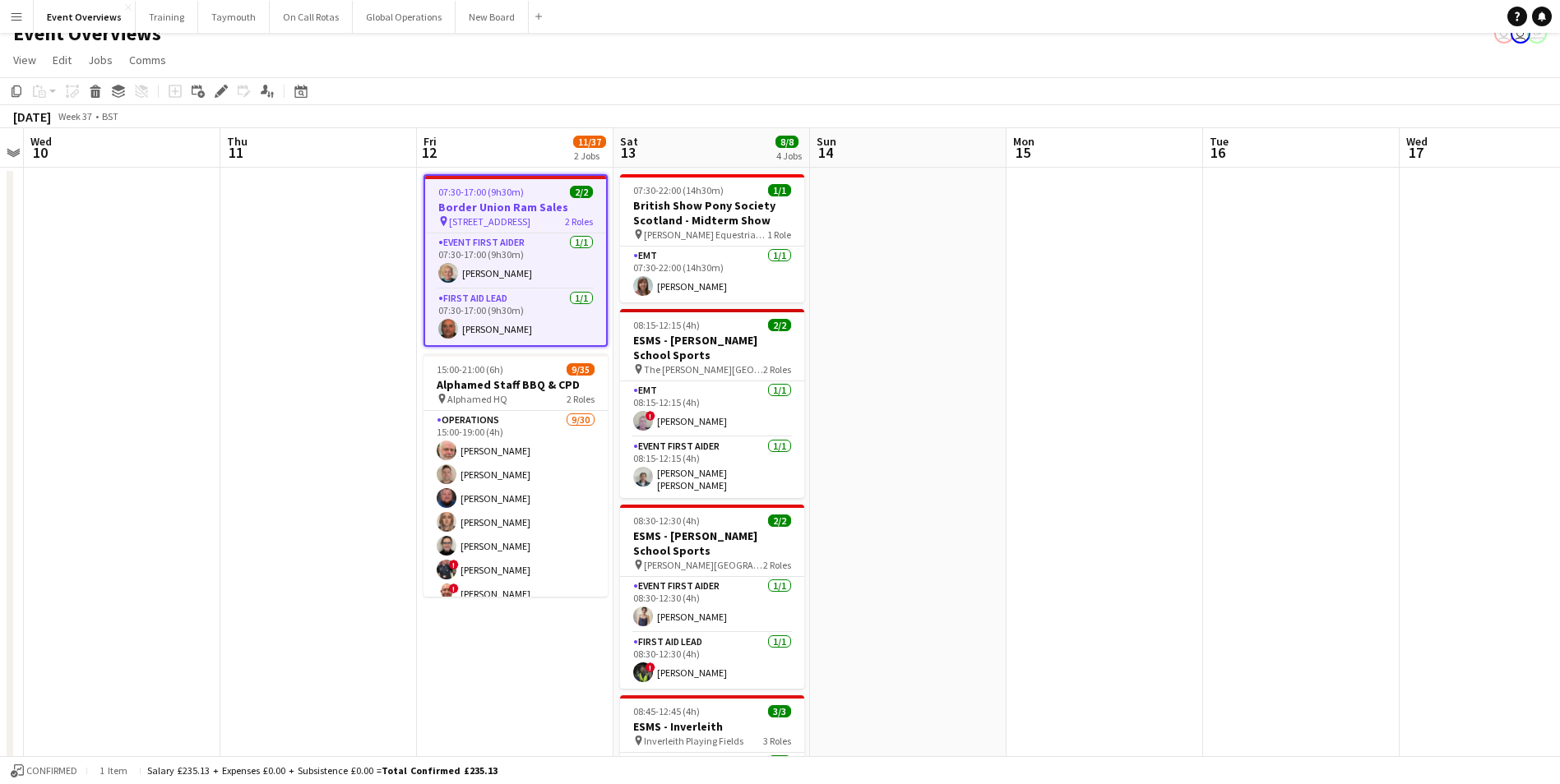
scroll to position [0, 0]
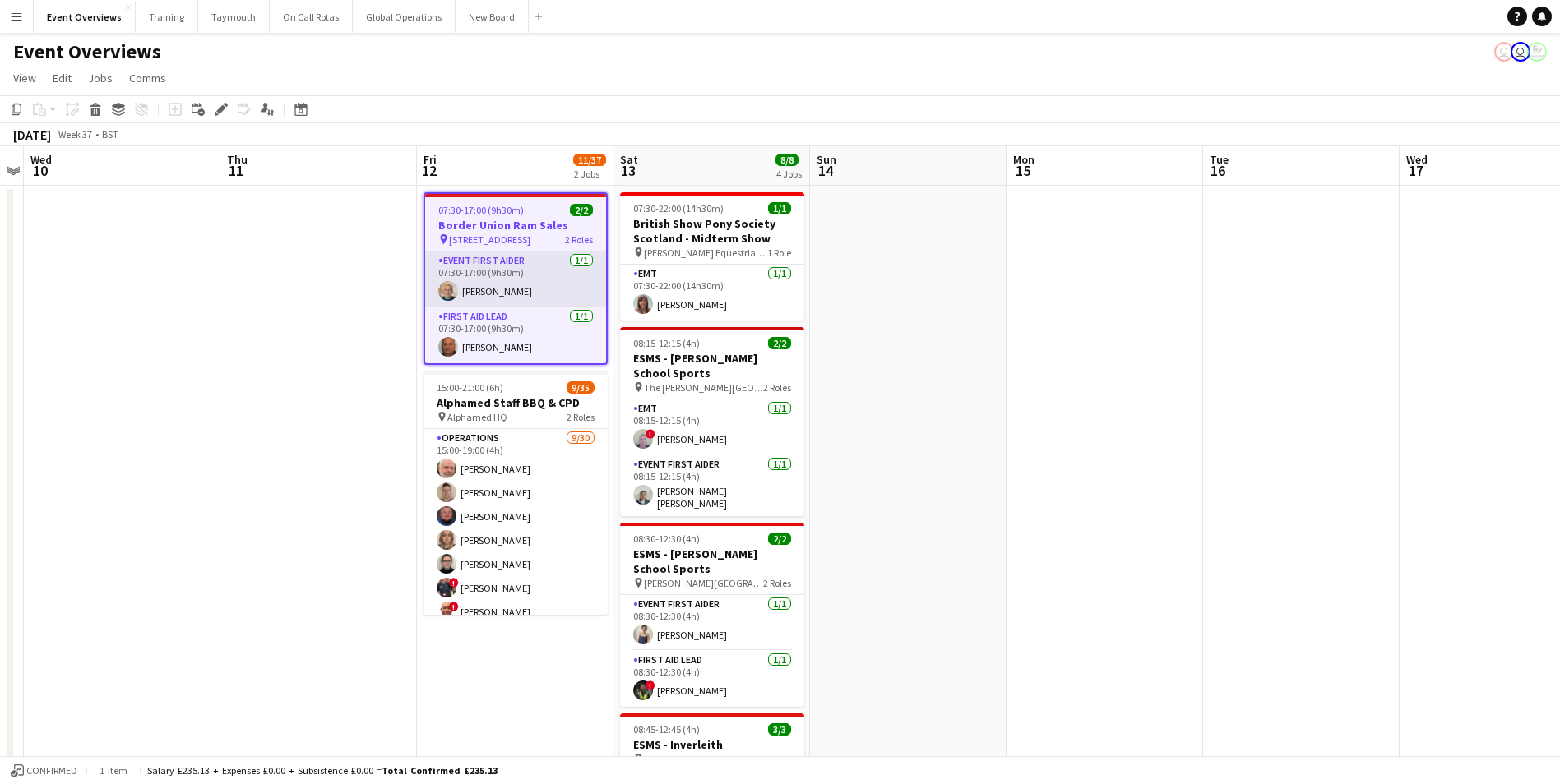
click at [490, 284] on app-card-role "Event First Aider [DATE] 07:30-17:00 (9h30m) [PERSON_NAME]" at bounding box center [515, 279] width 180 height 56
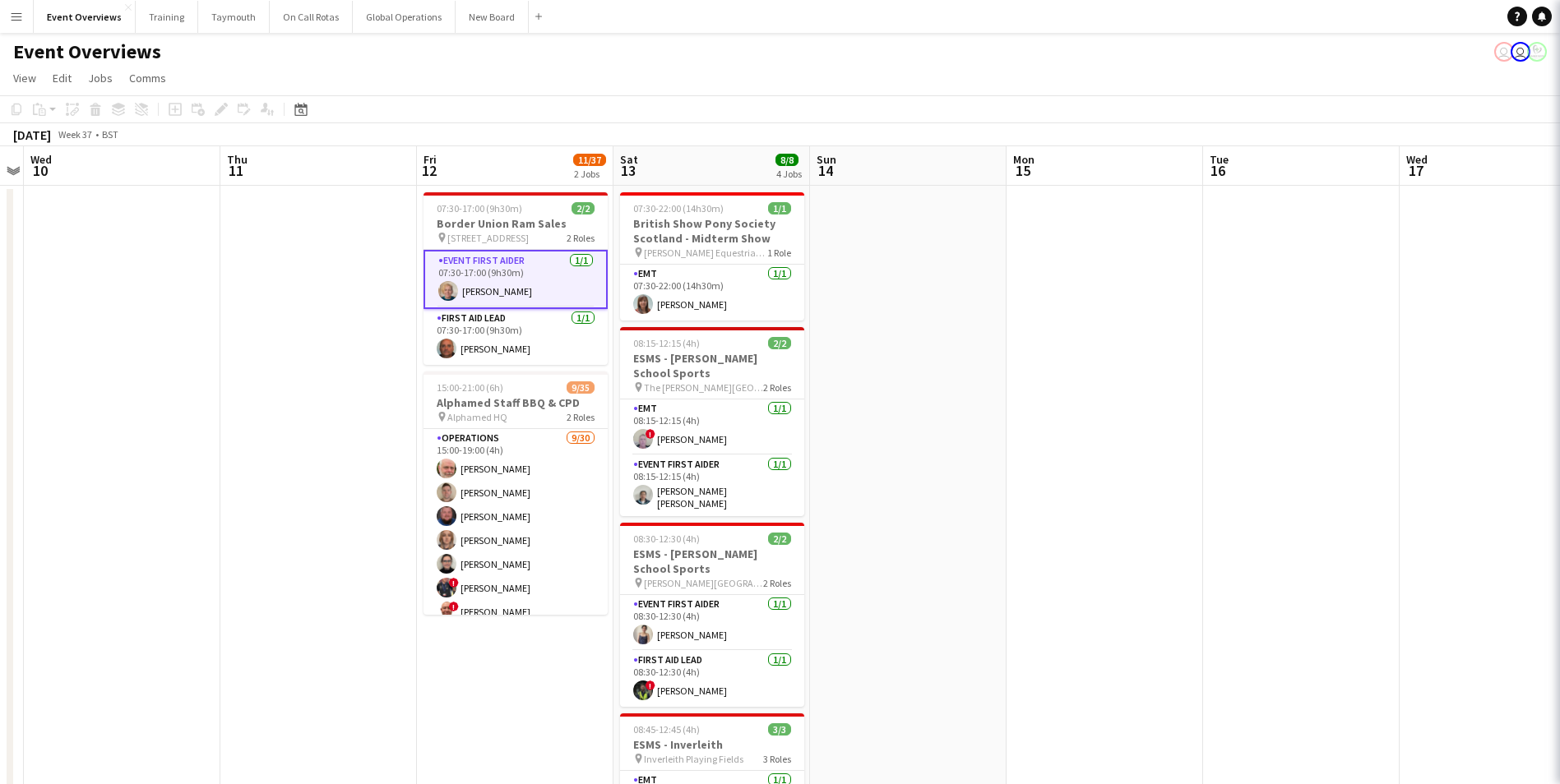
scroll to position [0, 562]
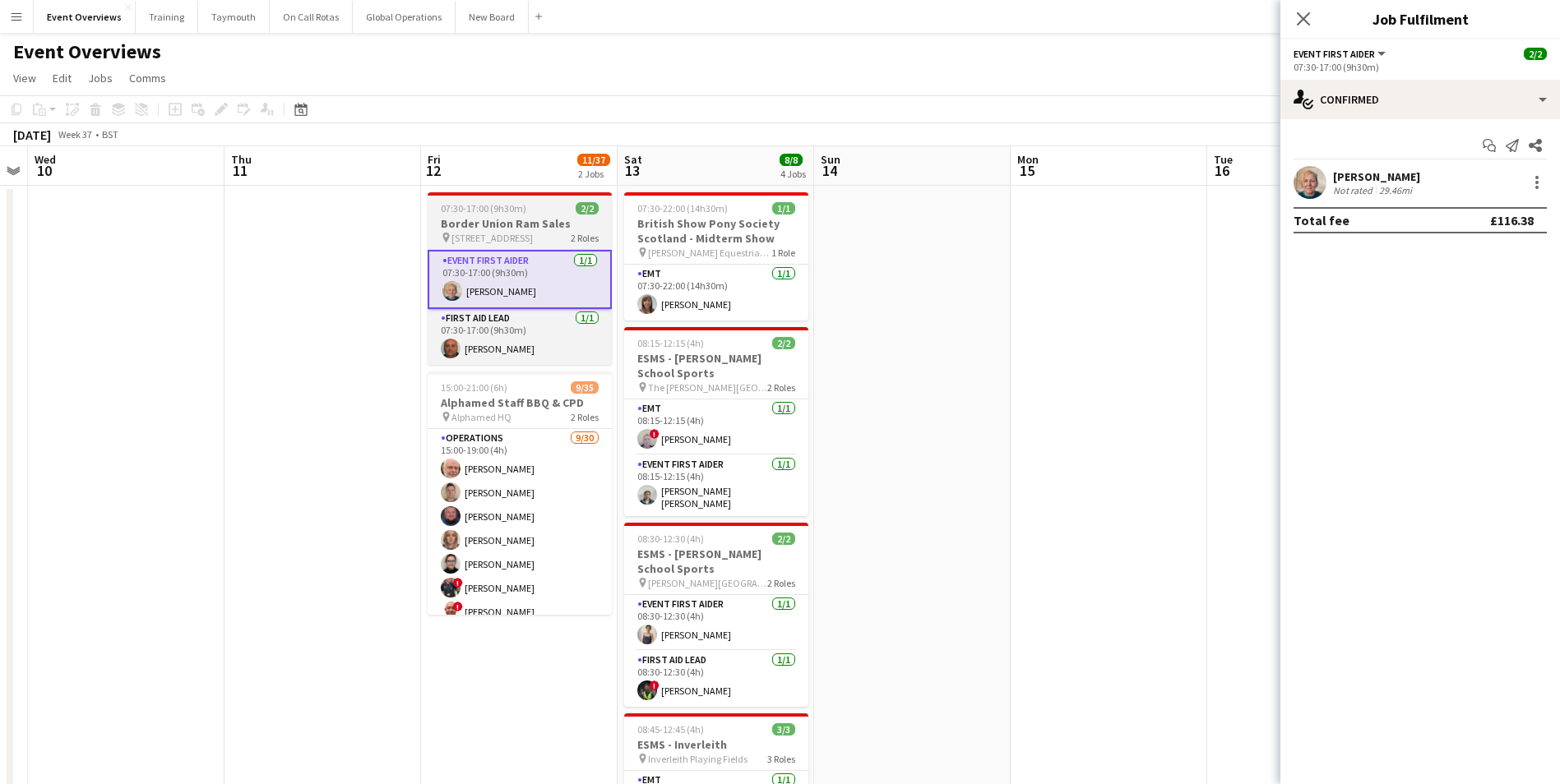
click at [496, 220] on h3 "Border Union Ram Sales" at bounding box center [519, 223] width 184 height 15
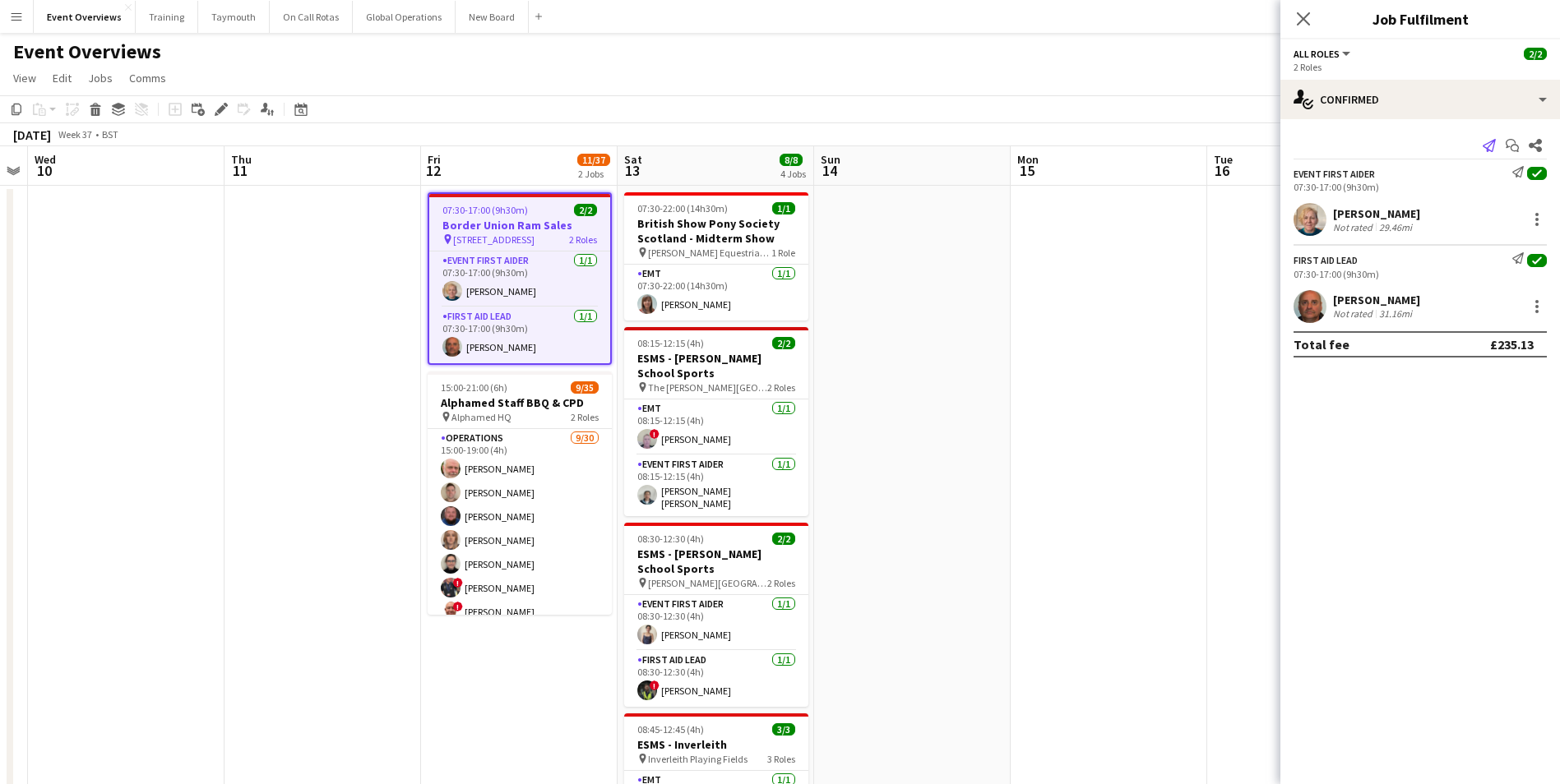
click at [1493, 145] on icon "Send notification" at bounding box center [1489, 144] width 13 height 13
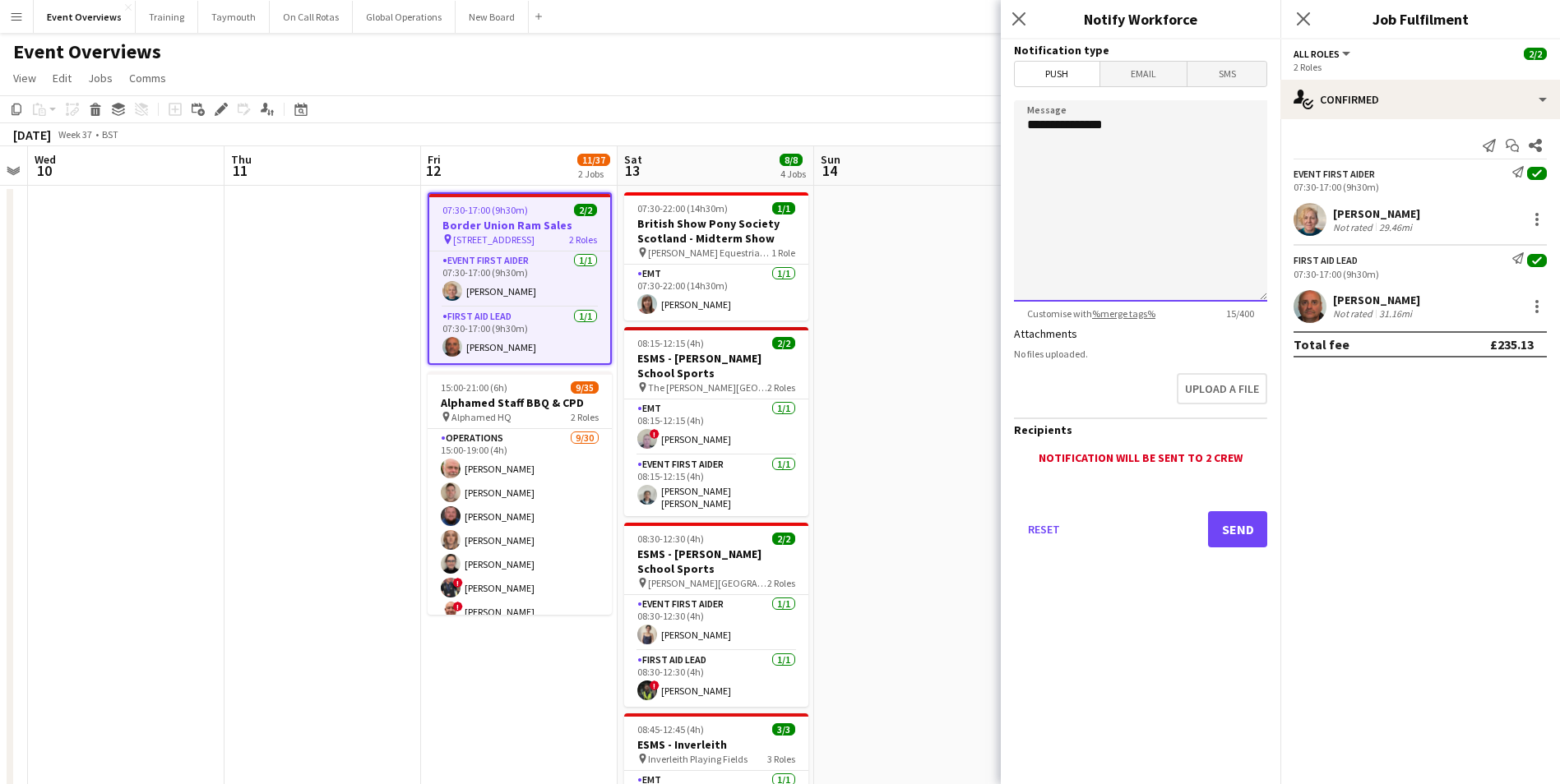
click at [1116, 128] on textarea "**********" at bounding box center [1140, 201] width 254 height 202
type textarea "**********"
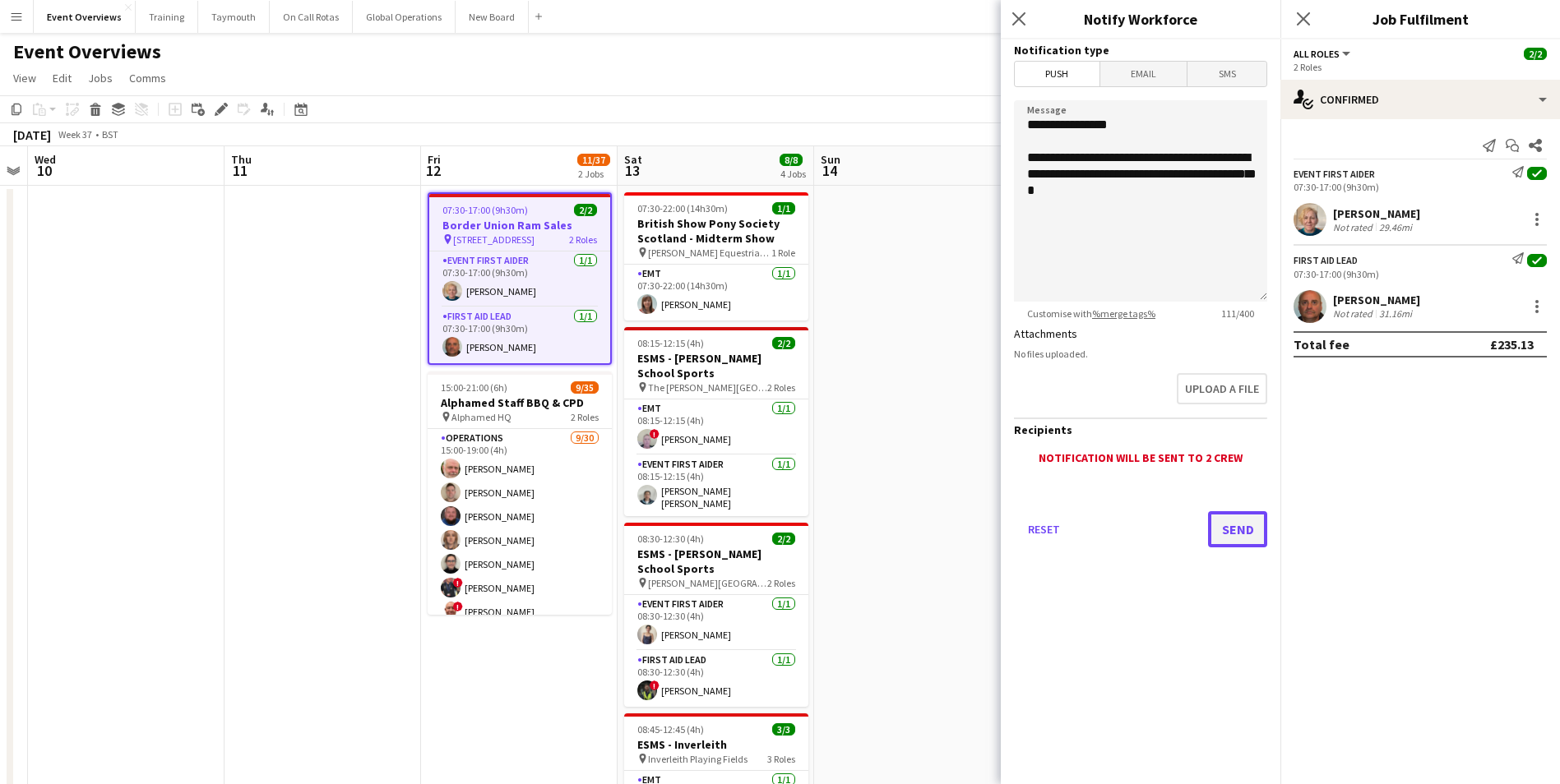
click at [1233, 527] on button "Send" at bounding box center [1237, 529] width 60 height 36
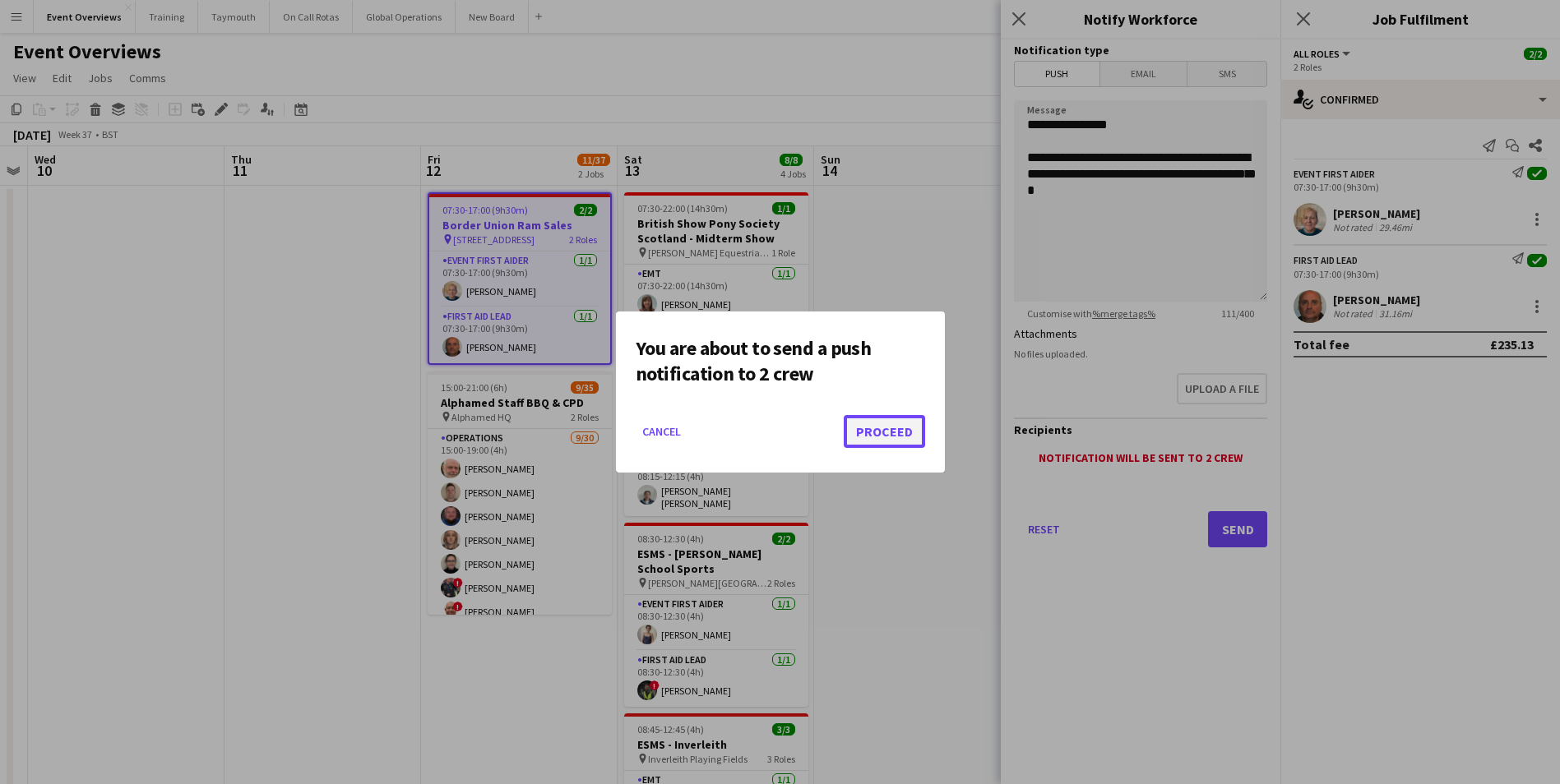
click at [900, 430] on button "Proceed" at bounding box center [884, 432] width 81 height 33
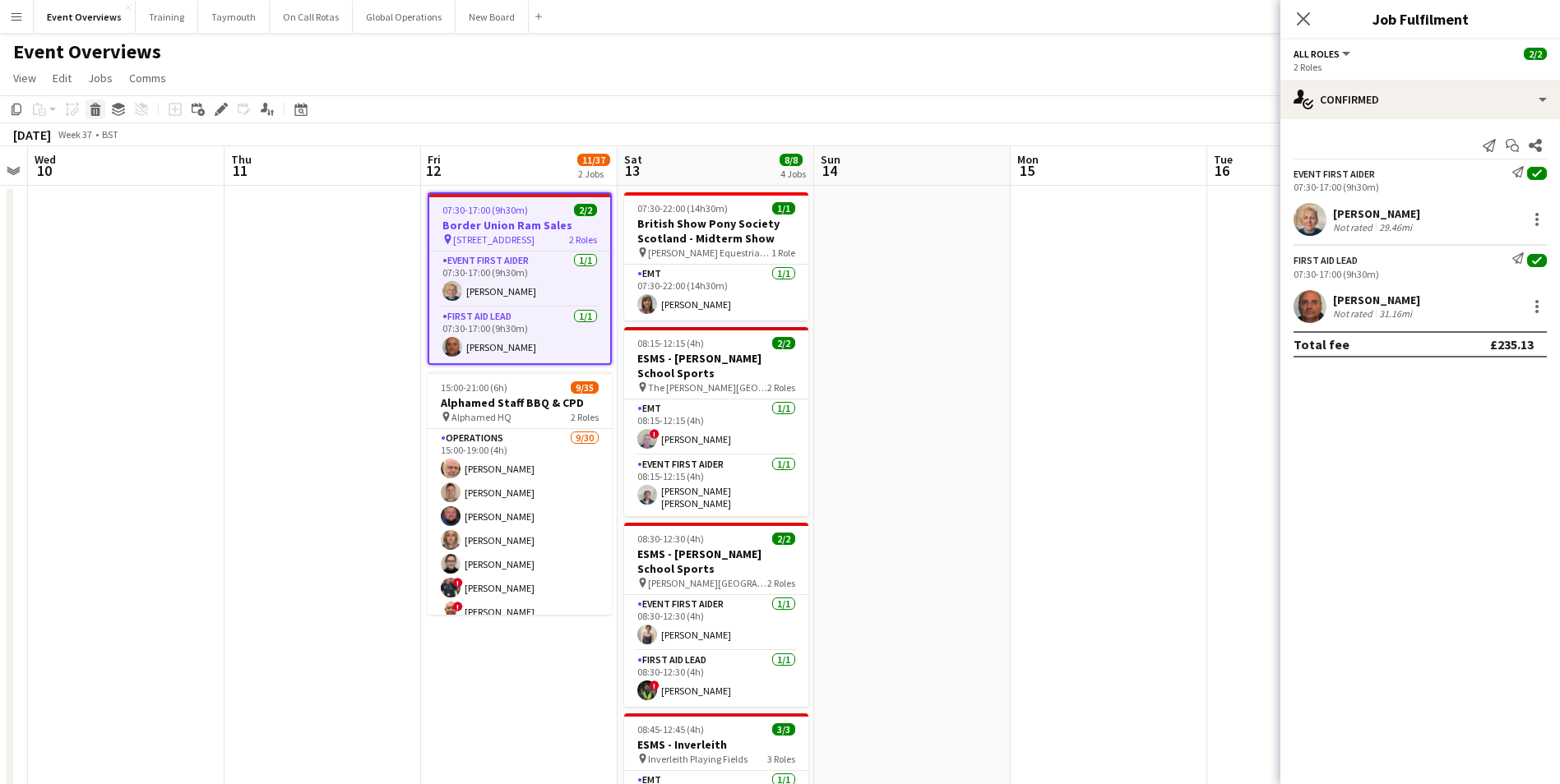
click at [95, 108] on icon at bounding box center [96, 111] width 9 height 8
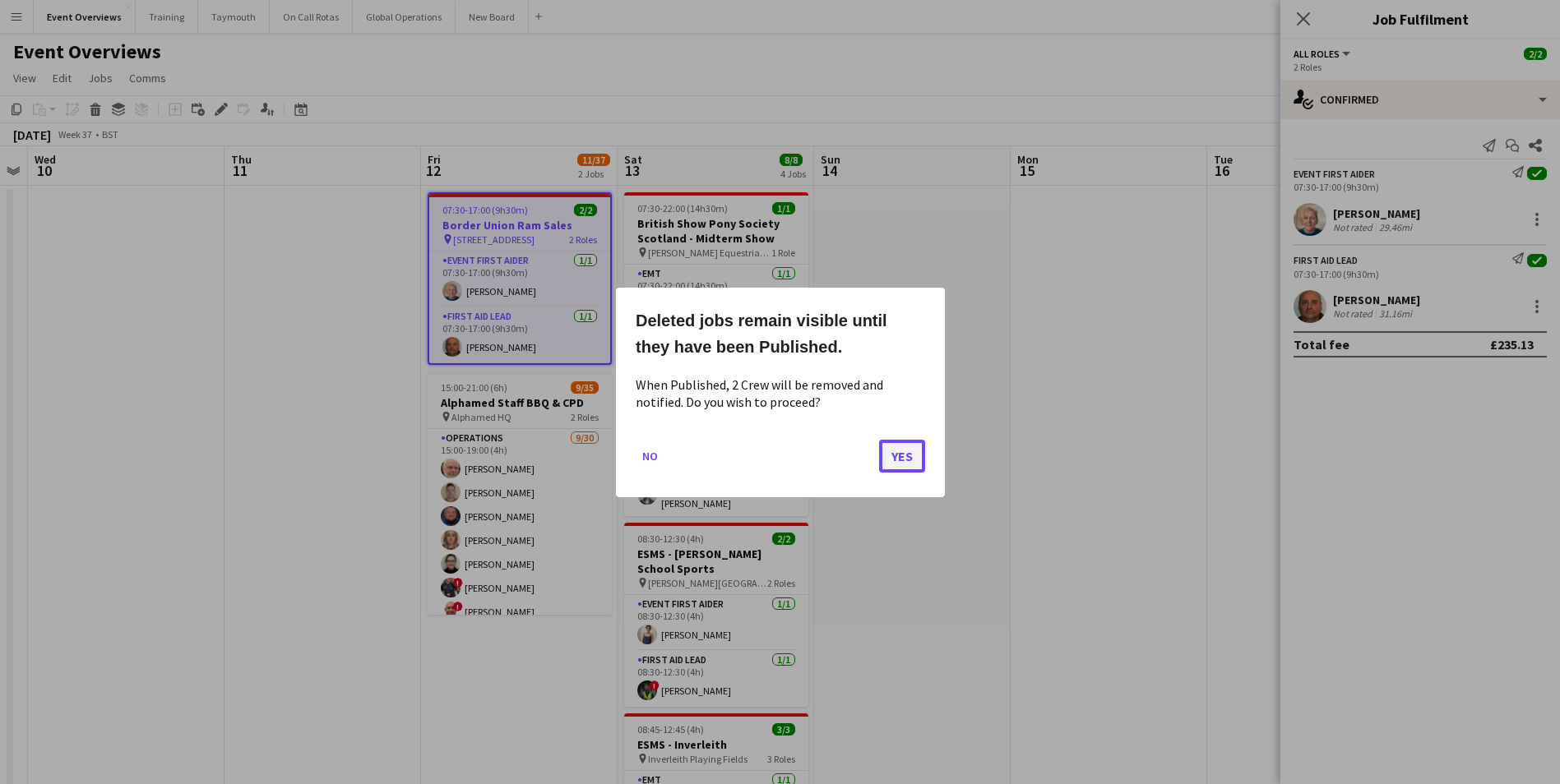
click at [896, 458] on button "Yes" at bounding box center [901, 455] width 46 height 33
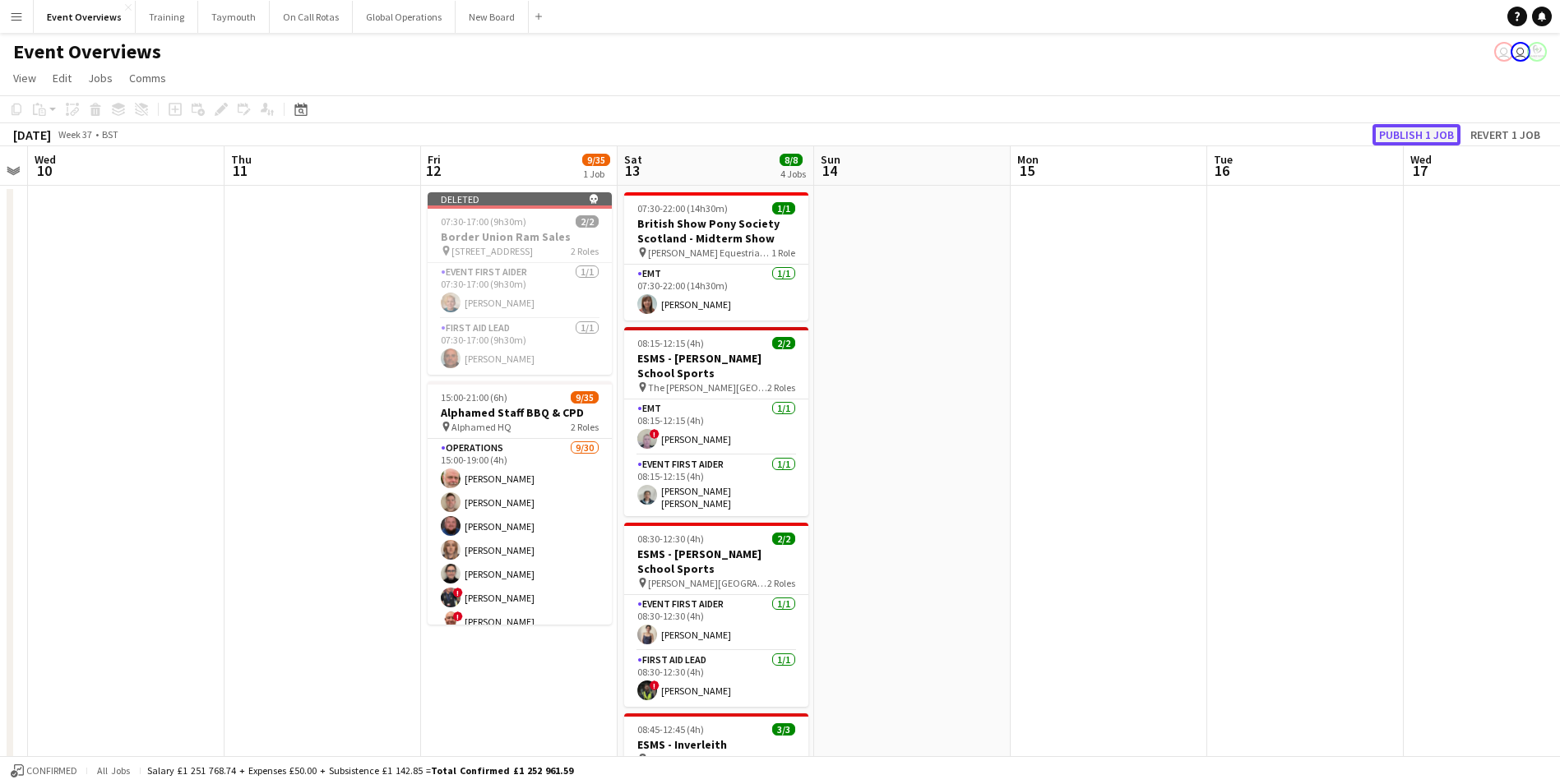
click at [1382, 134] on button "Publish 1 job" at bounding box center [1417, 135] width 88 height 21
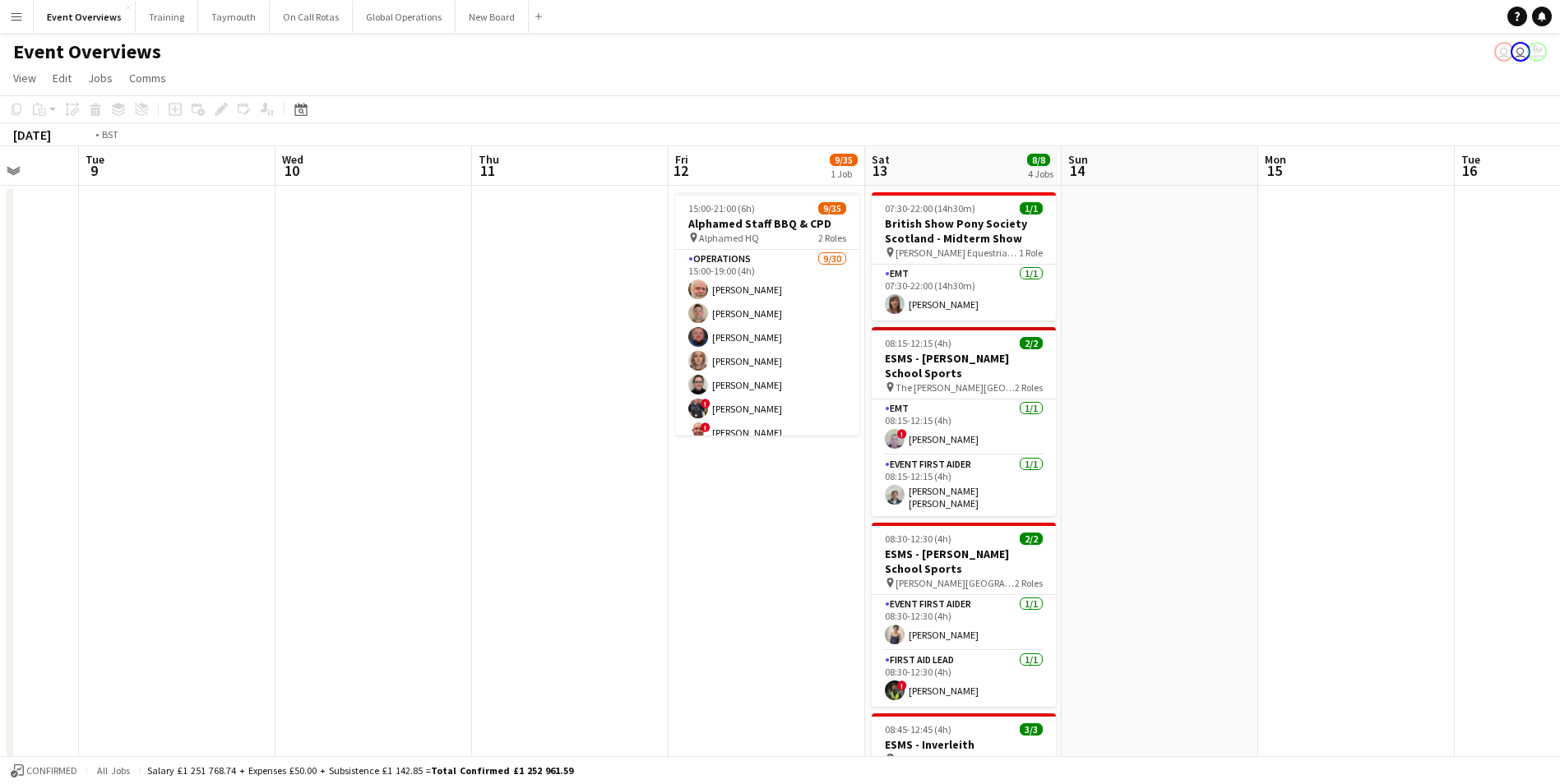
drag, startPoint x: 411, startPoint y: 665, endPoint x: 1050, endPoint y: 638, distance: 639.6
click at [1051, 638] on app-calendar-viewport "Sat 6 Sun 7 10/12 1 Job Mon 8 Tue 9 Wed 10 Thu 11 Fri 12 9/35 1 Job Sat 13 8/8 …" at bounding box center [780, 559] width 1560 height 825
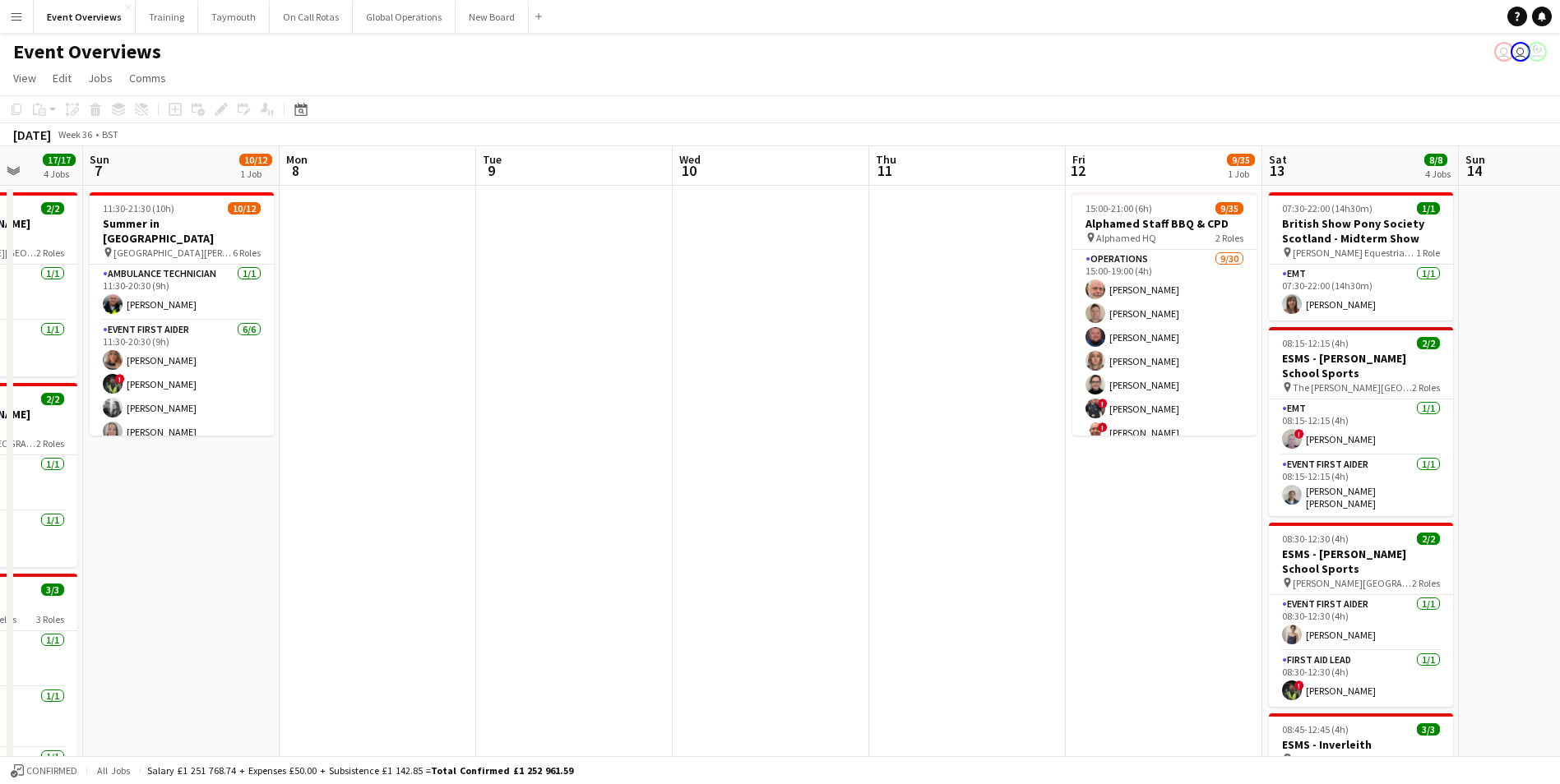
drag, startPoint x: 547, startPoint y: 653, endPoint x: 1108, endPoint y: 612, distance: 562.5
click at [1112, 612] on app-calendar-viewport "Thu 4 Fri 5 11/12 1 Job Sat 6 17/17 4 Jobs Sun 7 10/12 1 Job Mon 8 Tue 9 Wed 10…" at bounding box center [780, 616] width 1560 height 940
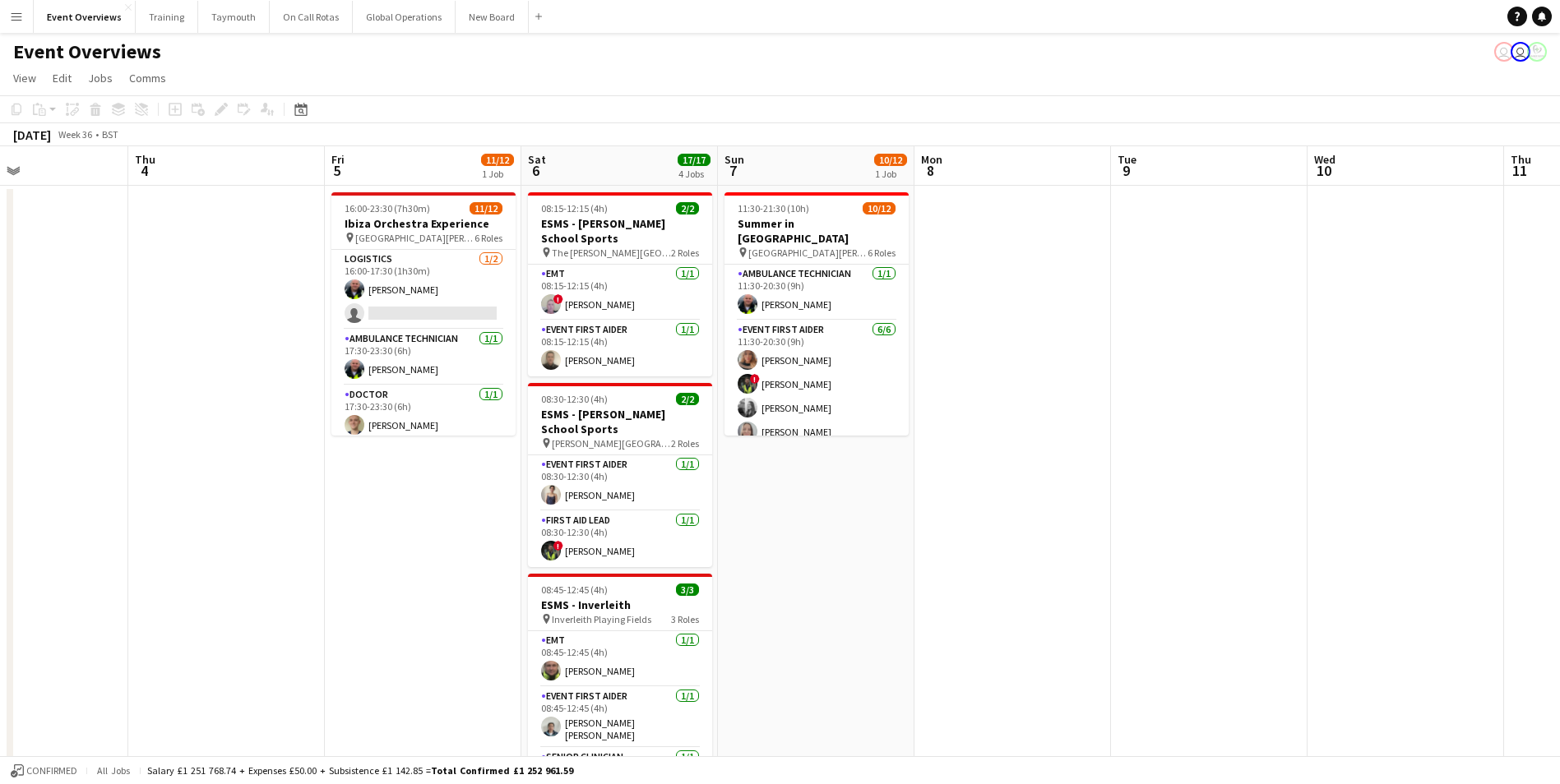
drag, startPoint x: 1011, startPoint y: 622, endPoint x: 1339, endPoint y: 599, distance: 328.8
click at [1339, 599] on app-calendar-viewport "Mon 1 Tue 2 Wed 3 Thu 4 Fri 5 11/12 1 Job Sat 6 17/17 4 Jobs Sun 7 10/12 1 Job …" at bounding box center [780, 616] width 1560 height 940
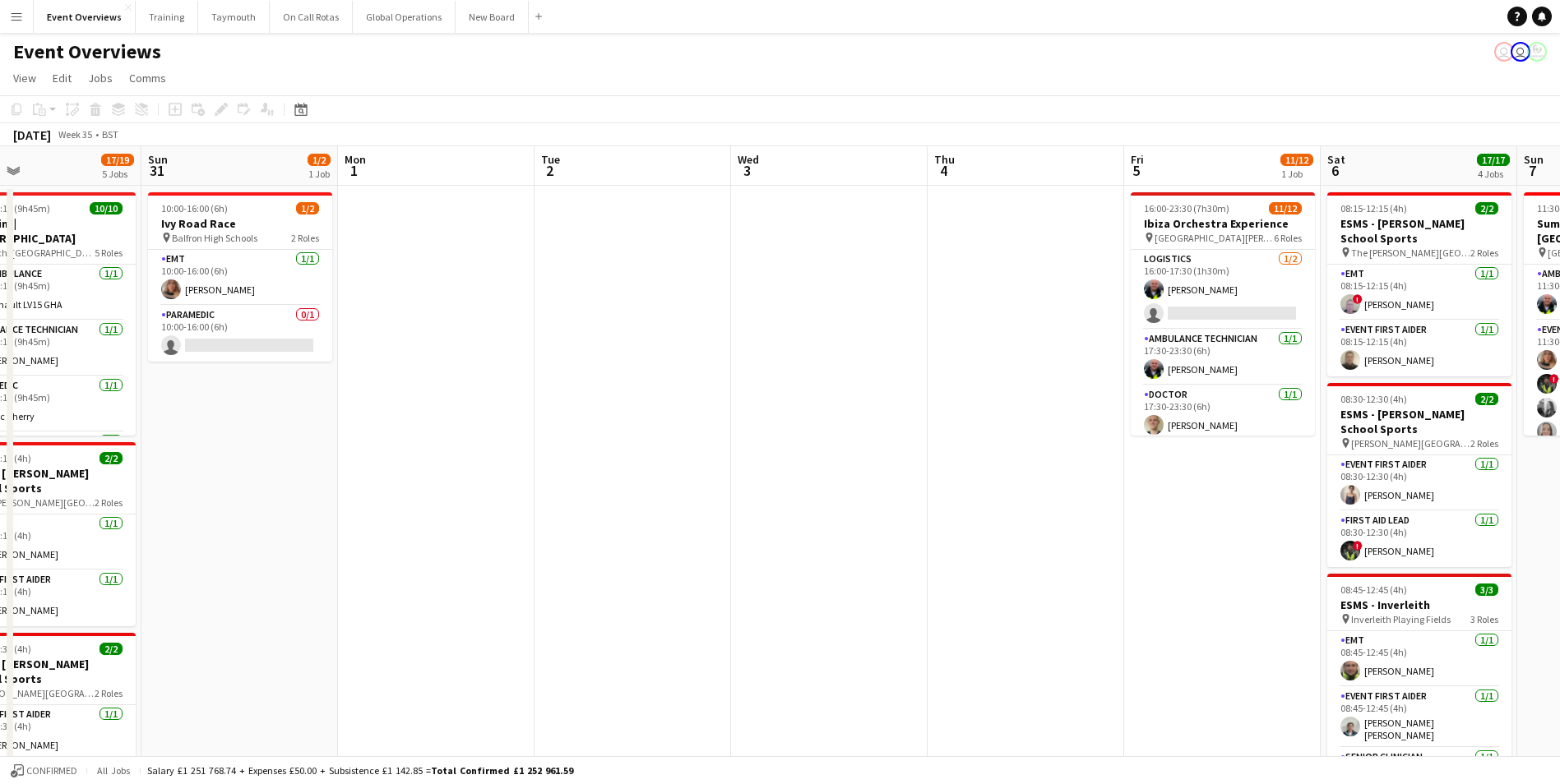
drag, startPoint x: 696, startPoint y: 618, endPoint x: 1203, endPoint y: 595, distance: 507.5
click at [1239, 595] on app-calendar-viewport "Thu 28 Fri 29 Sat 30 17/19 5 Jobs Sun 31 1/2 1 Job Mon 1 Tue 2 Wed 3 Thu 4 Fri …" at bounding box center [780, 704] width 1560 height 1117
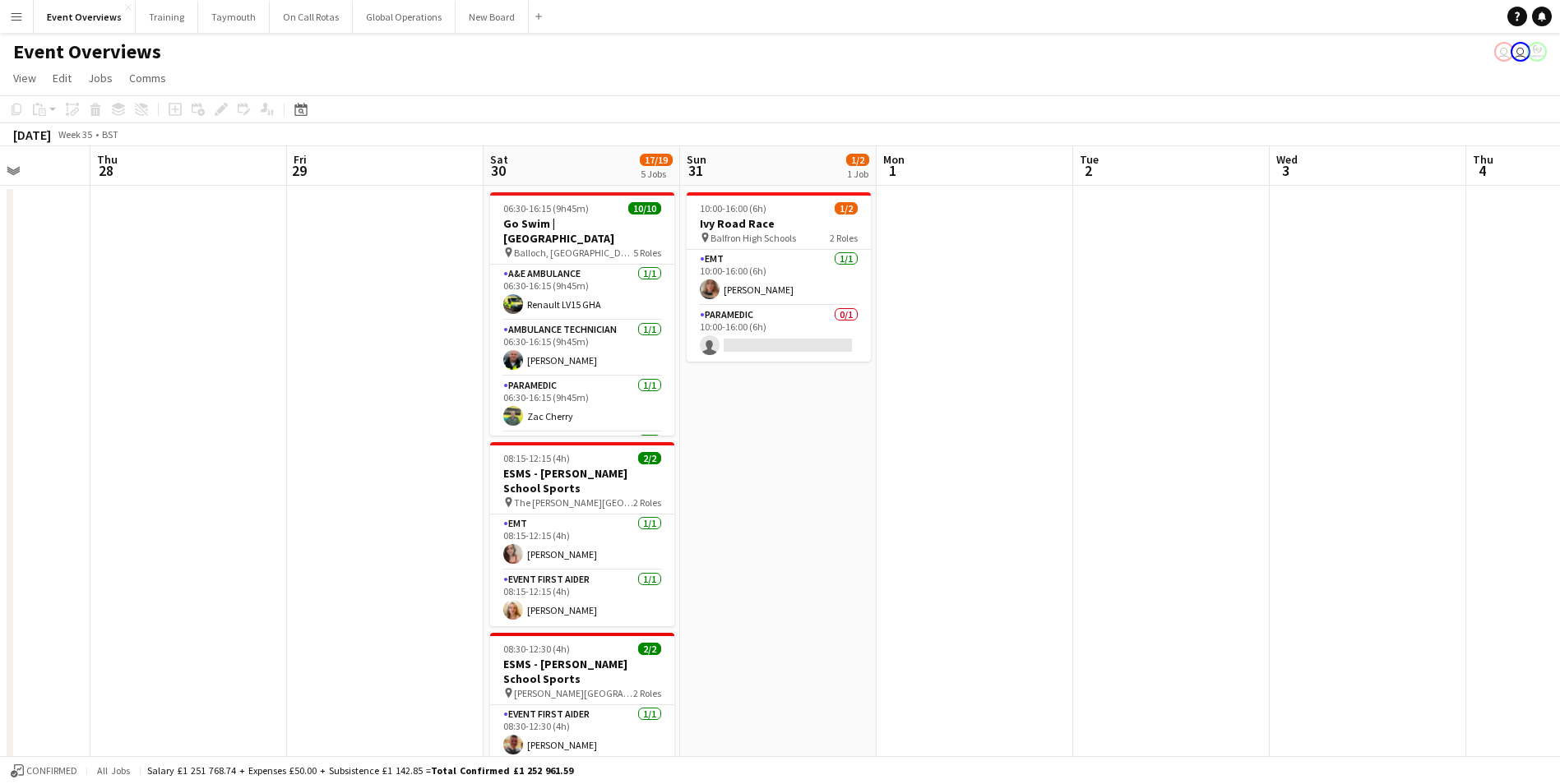
drag, startPoint x: 791, startPoint y: 605, endPoint x: 1229, endPoint y: 589, distance: 438.3
click at [1227, 589] on app-calendar-viewport "Mon 25 Tue 26 Wed 27 Thu 28 Fri 29 Sat 30 17/19 5 Jobs Sun 31 1/2 1 Job Mon 1 T…" at bounding box center [780, 704] width 1560 height 1117
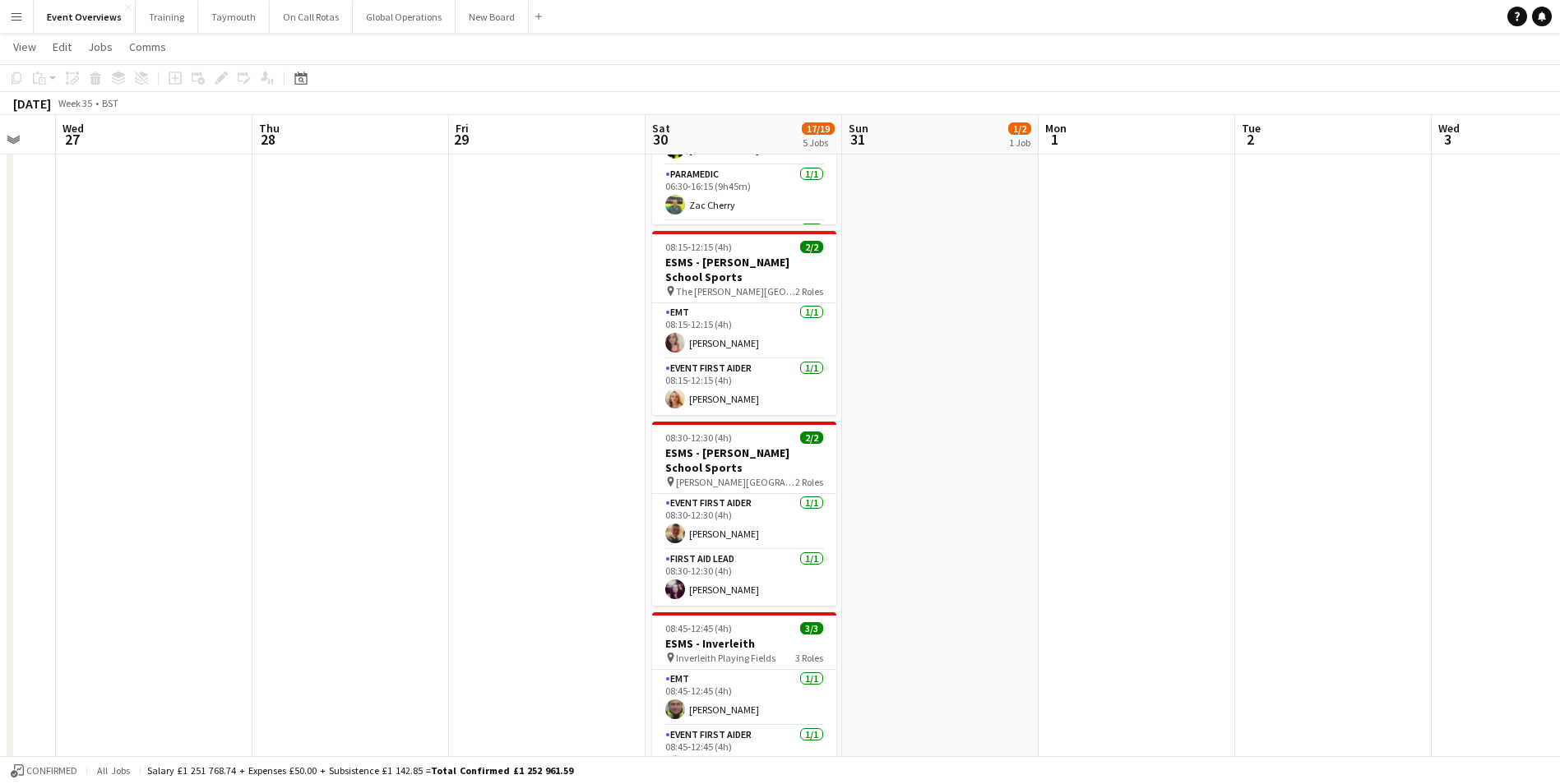
scroll to position [0, 0]
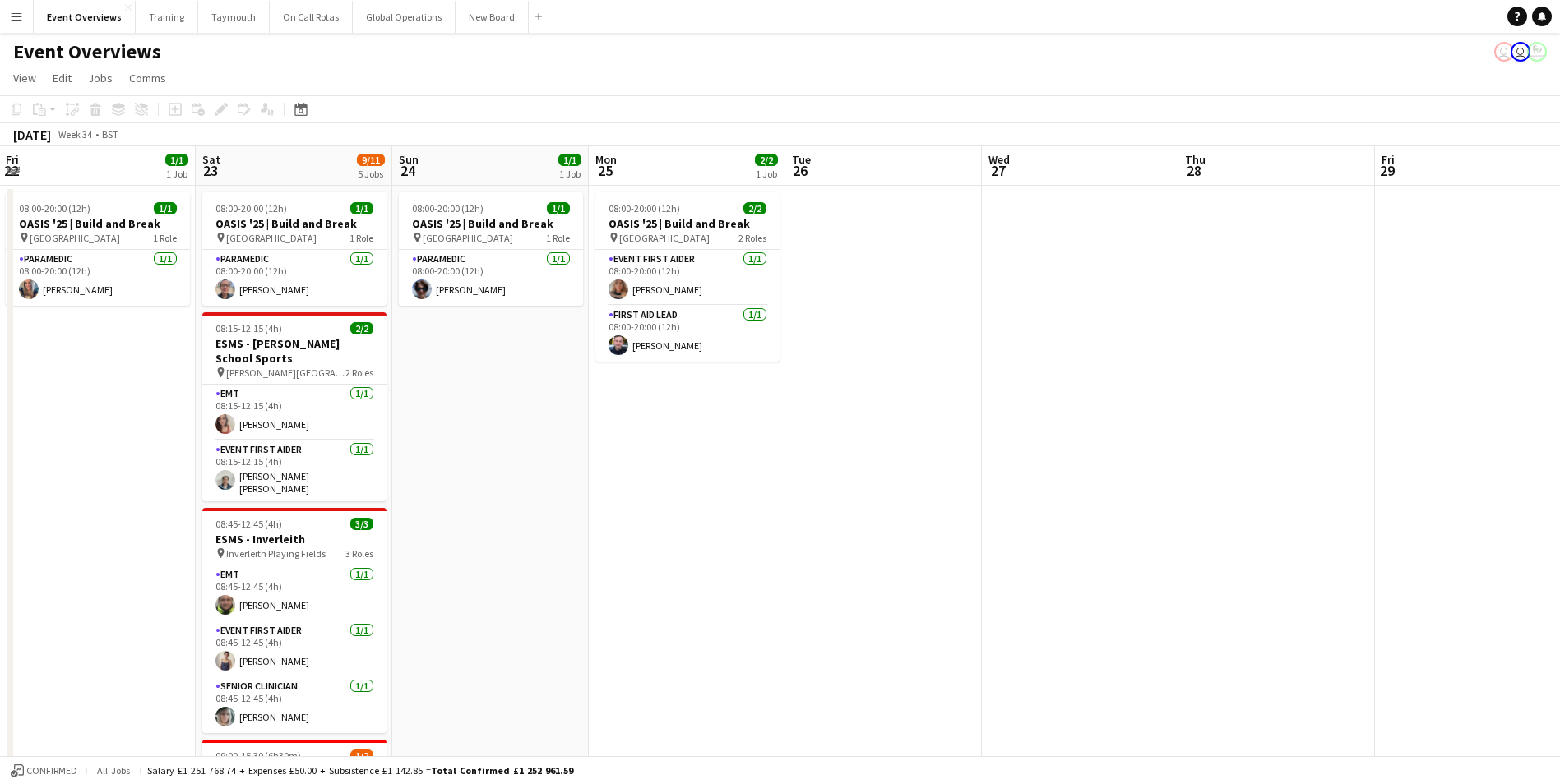
drag, startPoint x: 135, startPoint y: 494, endPoint x: 1089, endPoint y: 433, distance: 955.9
click at [1089, 433] on app-calendar-viewport "Wed 20 3/3 2 Jobs Thu 21 61/62 2 Jobs Fri 22 1/1 1 Job Sat 23 9/11 5 Jobs Sun 2…" at bounding box center [780, 704] width 1560 height 1117
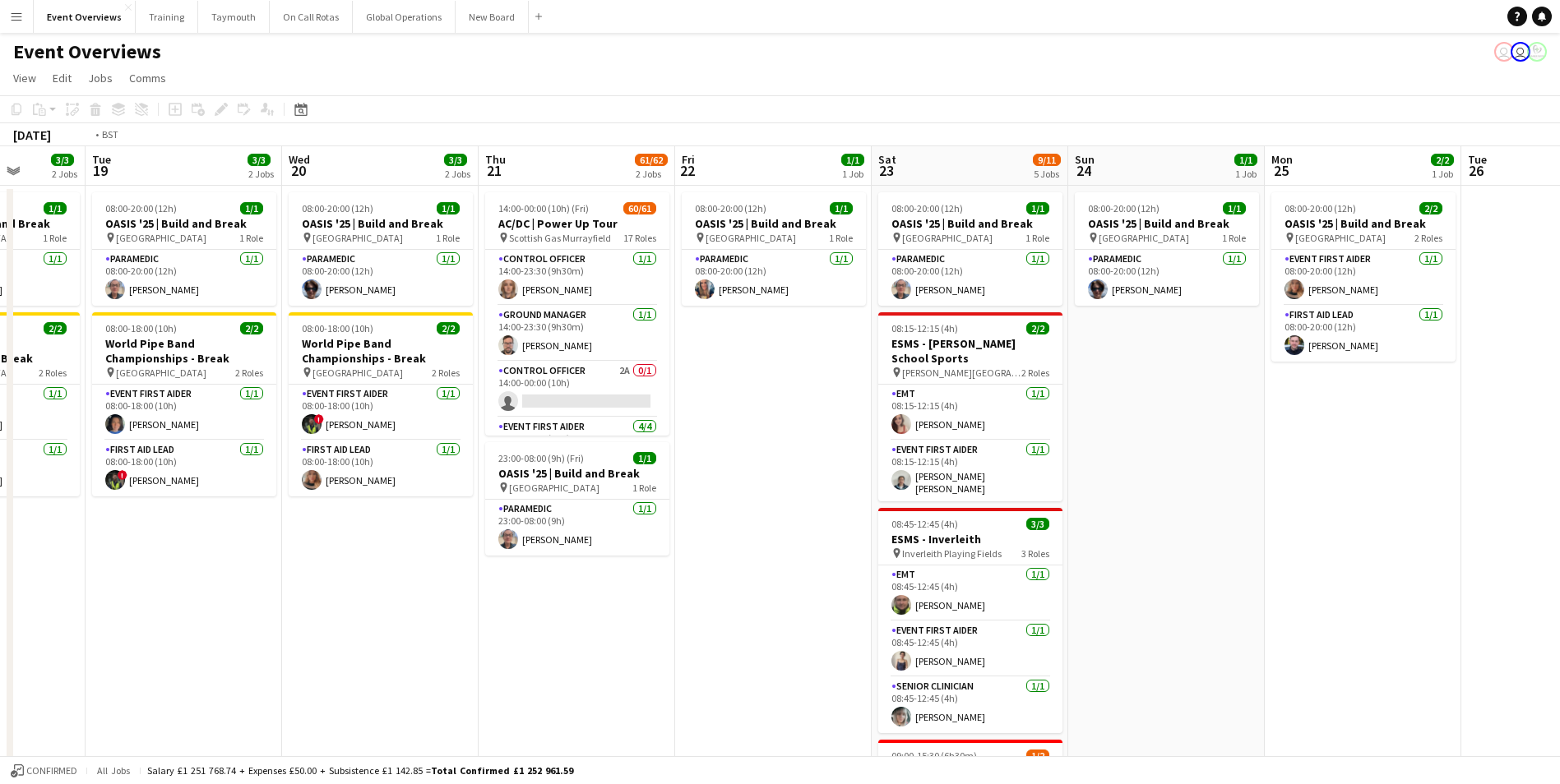
drag, startPoint x: 620, startPoint y: 511, endPoint x: 1436, endPoint y: 438, distance: 819.3
click at [1510, 420] on app-calendar-viewport "Sun 17 31/31 3 Jobs Mon 18 3/3 2 Jobs Tue 19 3/3 2 Jobs Wed 20 3/3 2 Jobs Thu 2…" at bounding box center [780, 704] width 1560 height 1117
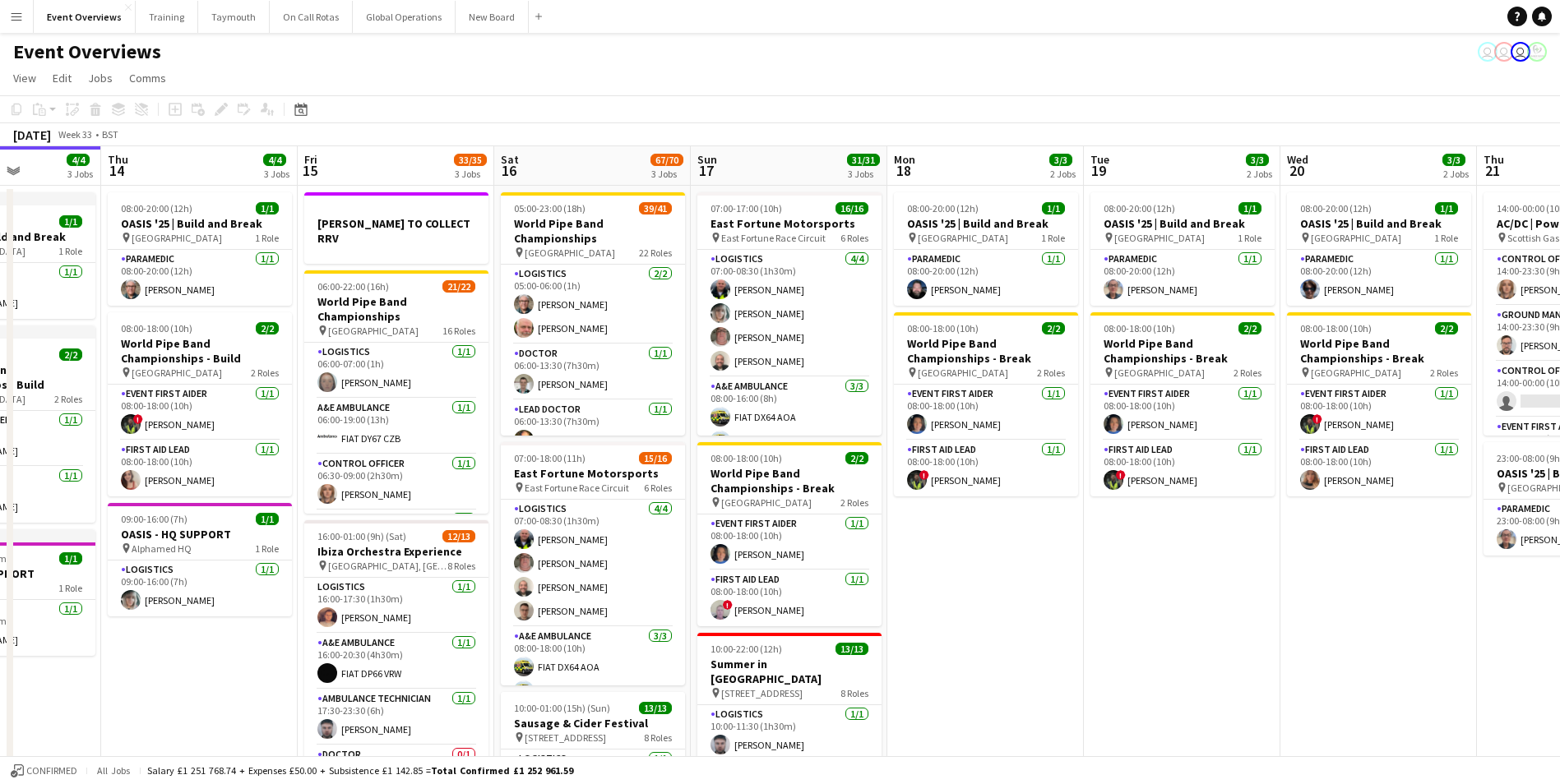
scroll to position [0, 472]
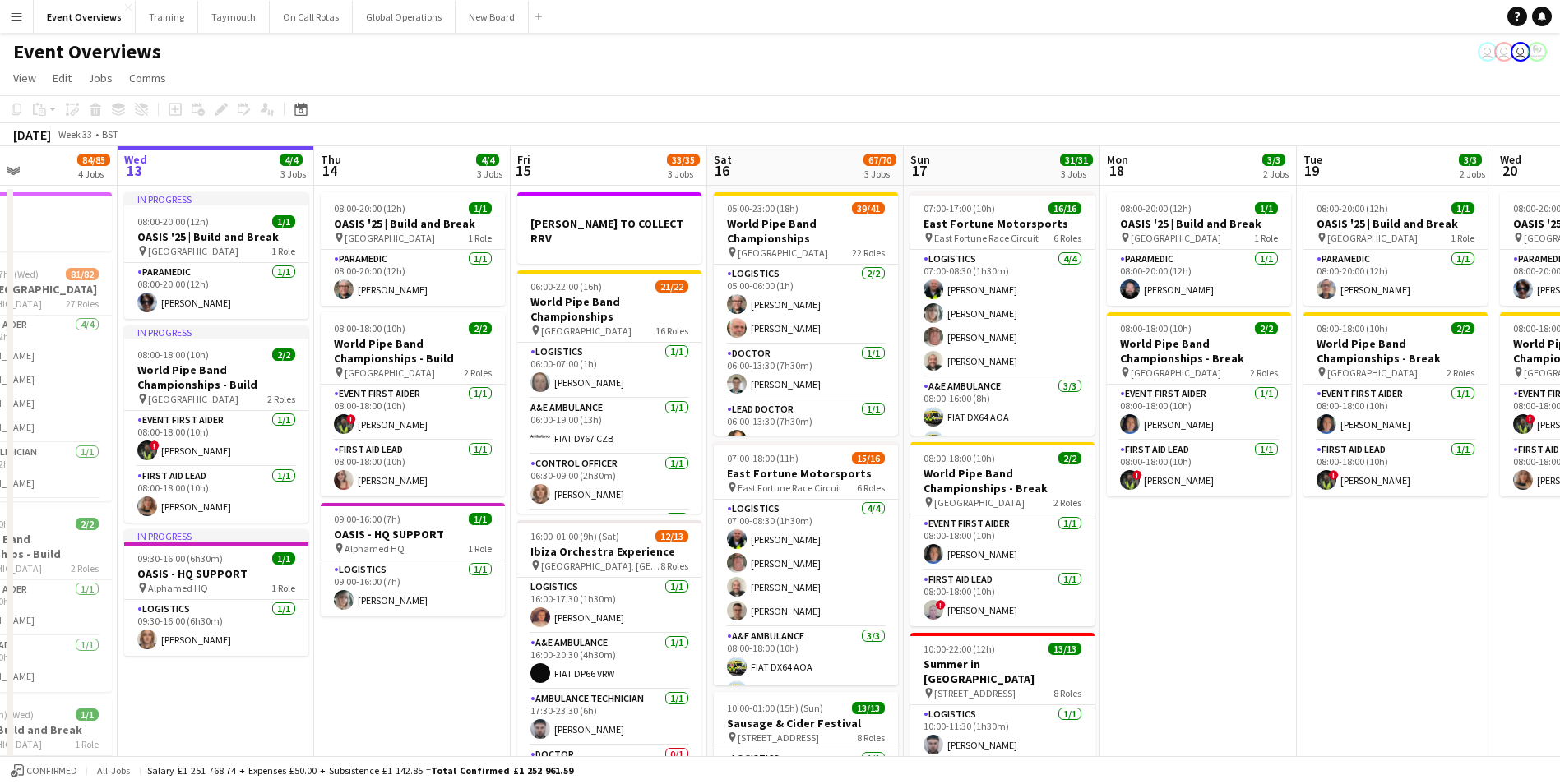
drag, startPoint x: 300, startPoint y: 649, endPoint x: 1270, endPoint y: 698, distance: 971.2
click at [1270, 698] on app-calendar-viewport "Sun 10 13/13 1 Job Mon 11 2/2 1 Job Tue 12 84/85 4 Jobs Wed 13 4/4 3 Jobs Thu 1…" at bounding box center [780, 704] width 1560 height 1117
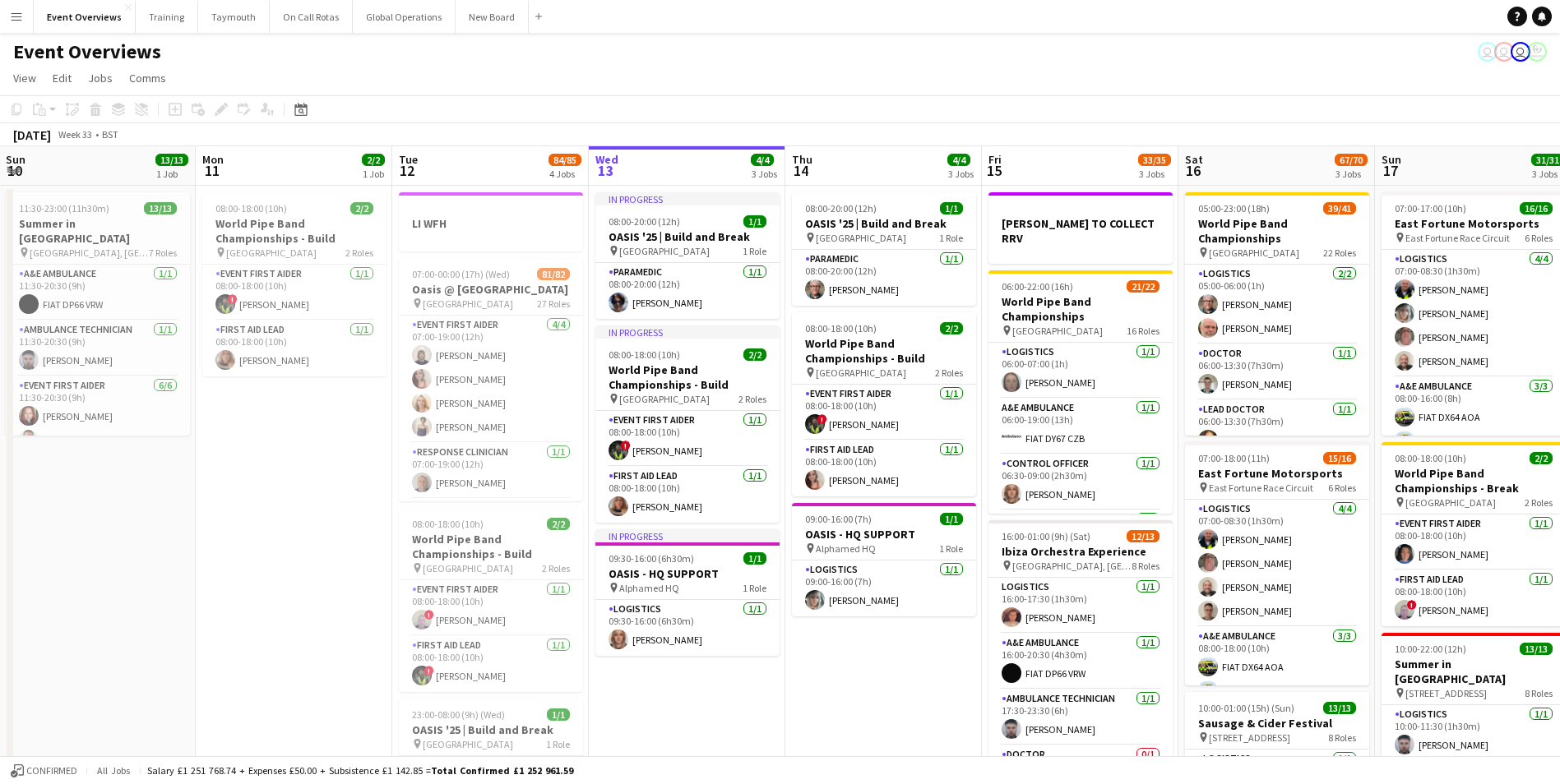
drag, startPoint x: 316, startPoint y: 704, endPoint x: 795, endPoint y: 670, distance: 480.2
click at [795, 670] on app-calendar-viewport "Fri 8 96/97 2 Jobs Sat 9 94/95 2 Jobs Sun 10 13/13 1 Job Mon 11 2/2 1 Job Tue 1…" at bounding box center [780, 704] width 1560 height 1117
